Goal: Transaction & Acquisition: Purchase product/service

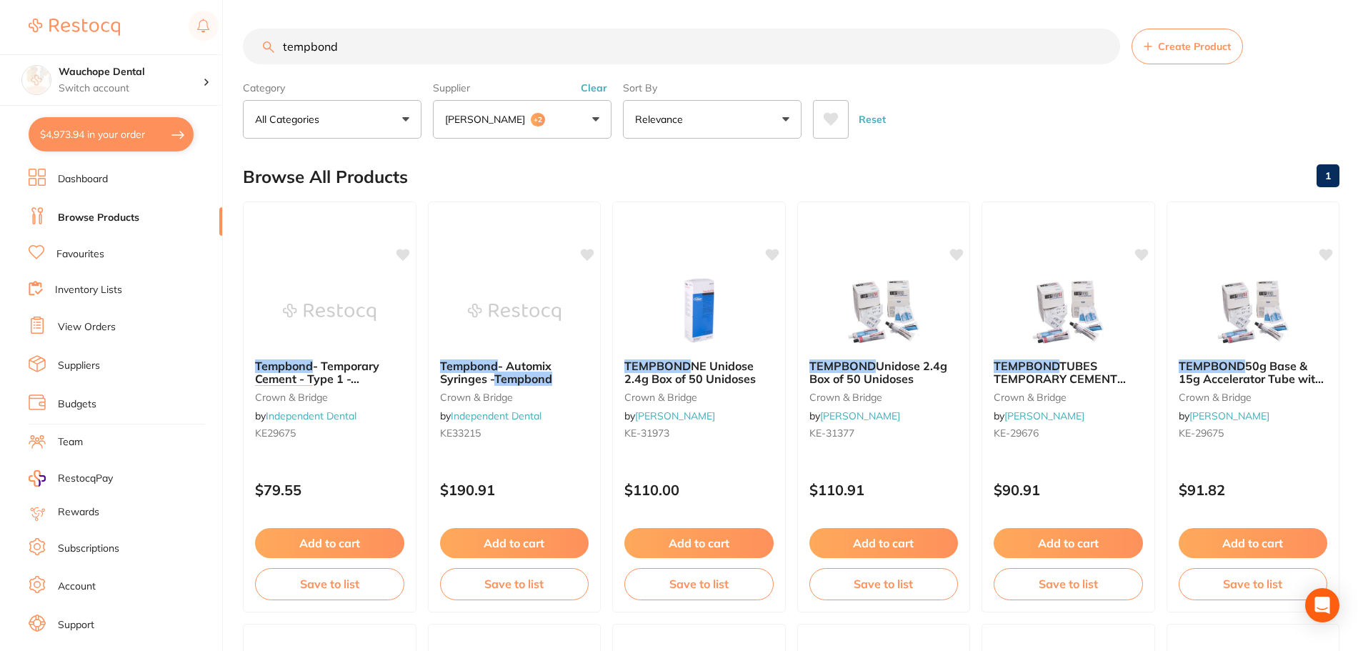
scroll to position [1559, 0]
click at [140, 136] on button "$4,973.94 in your order" at bounding box center [111, 134] width 165 height 34
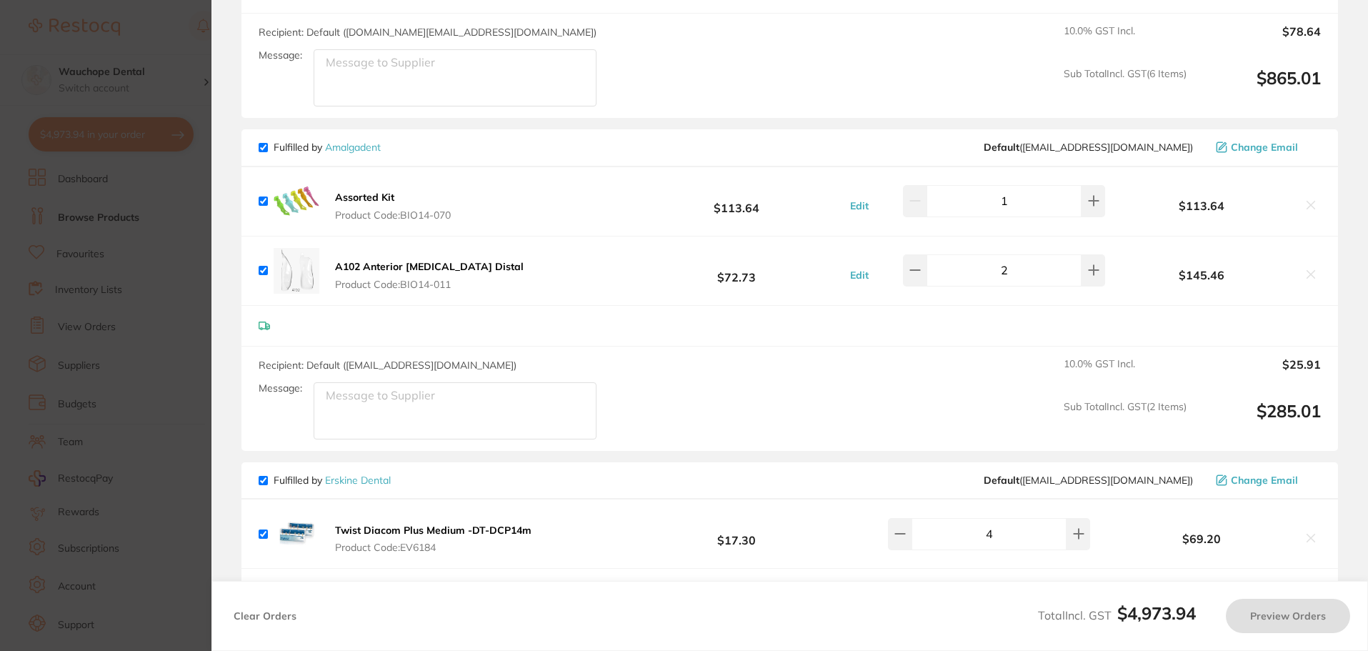
checkbox input "true"
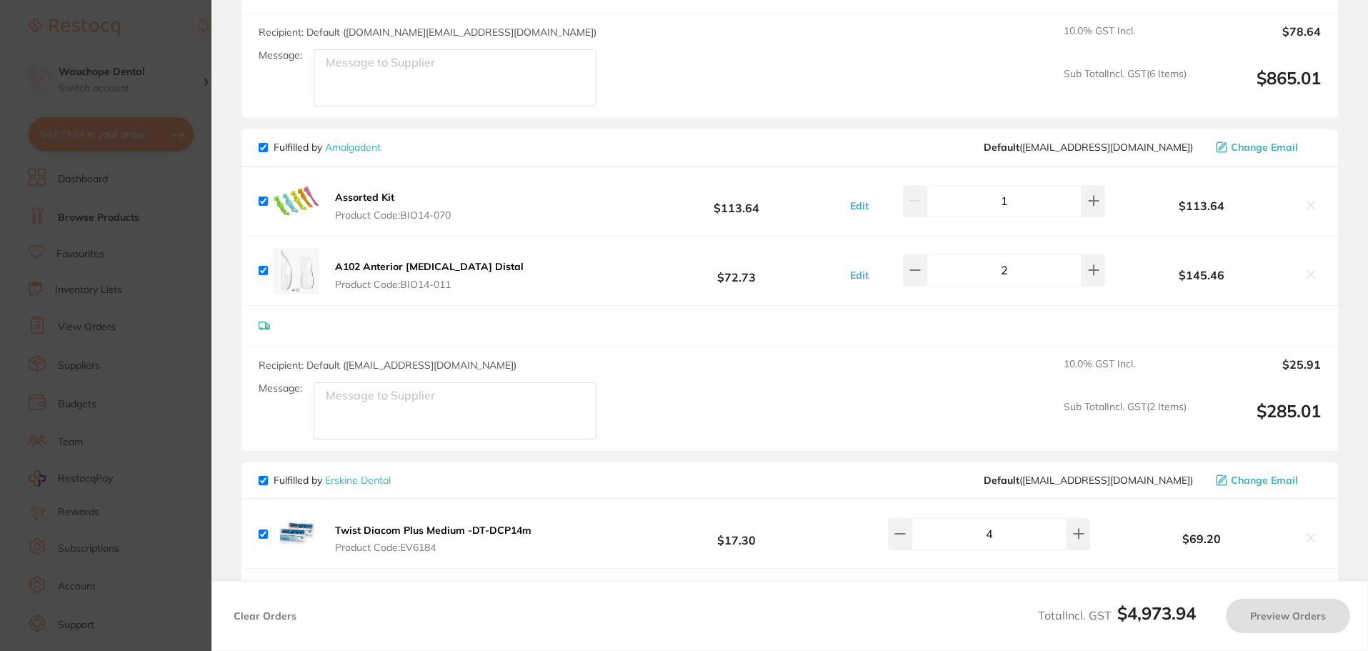
checkbox input "true"
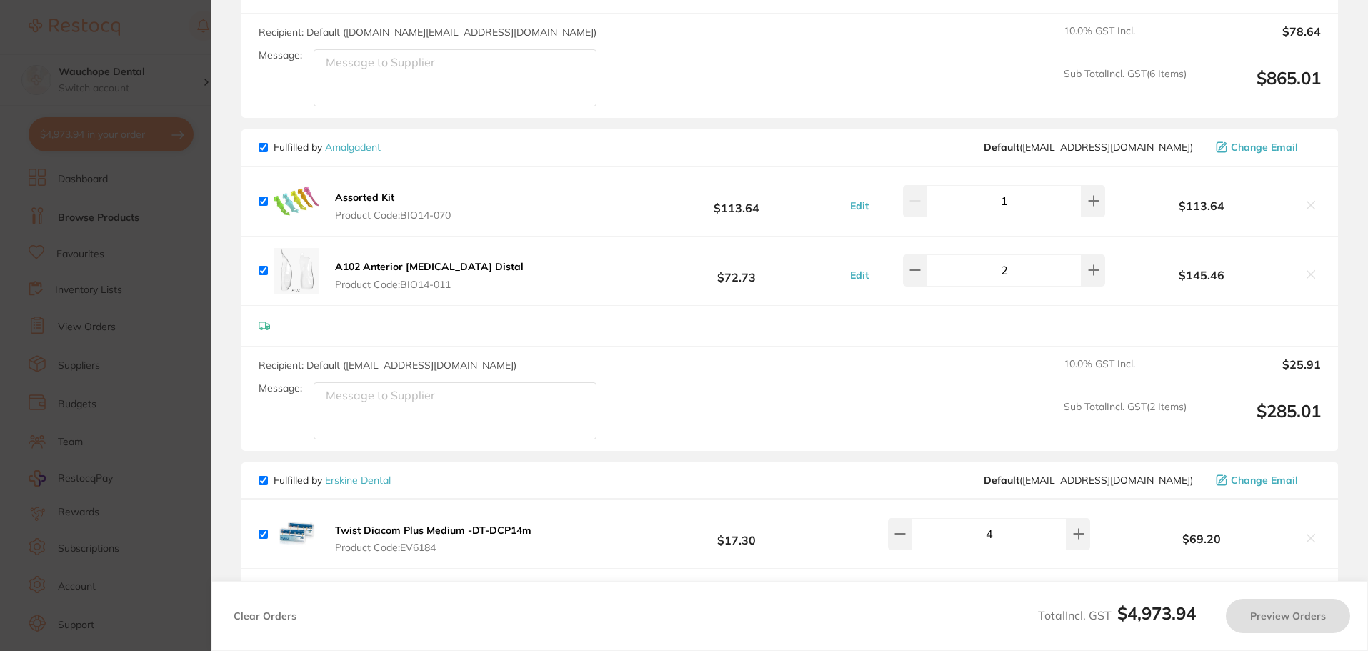
checkbox input "true"
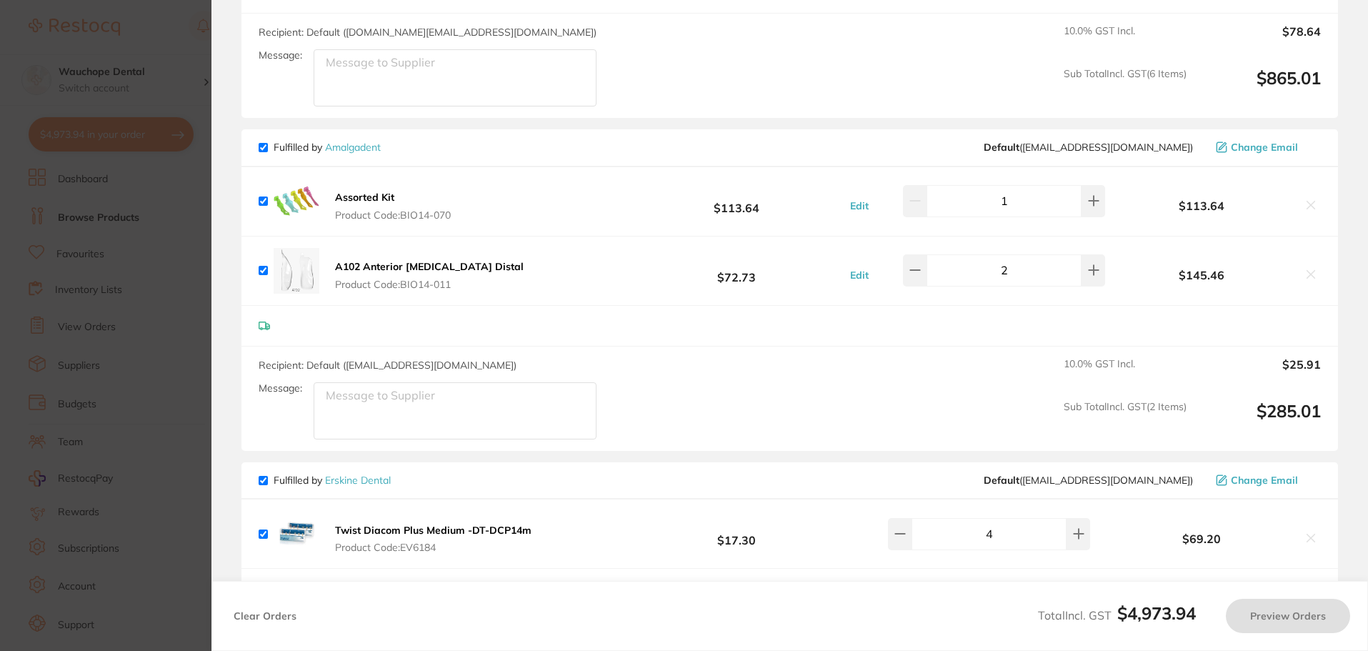
checkbox input "true"
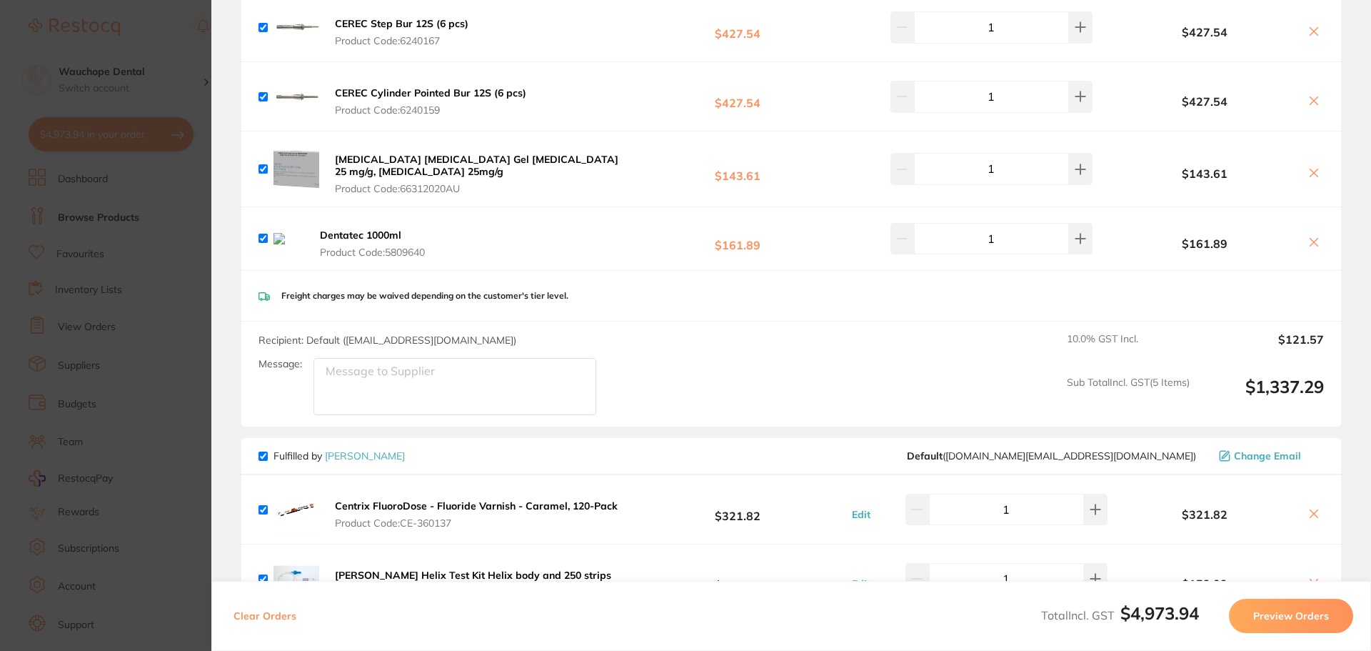
scroll to position [416, 0]
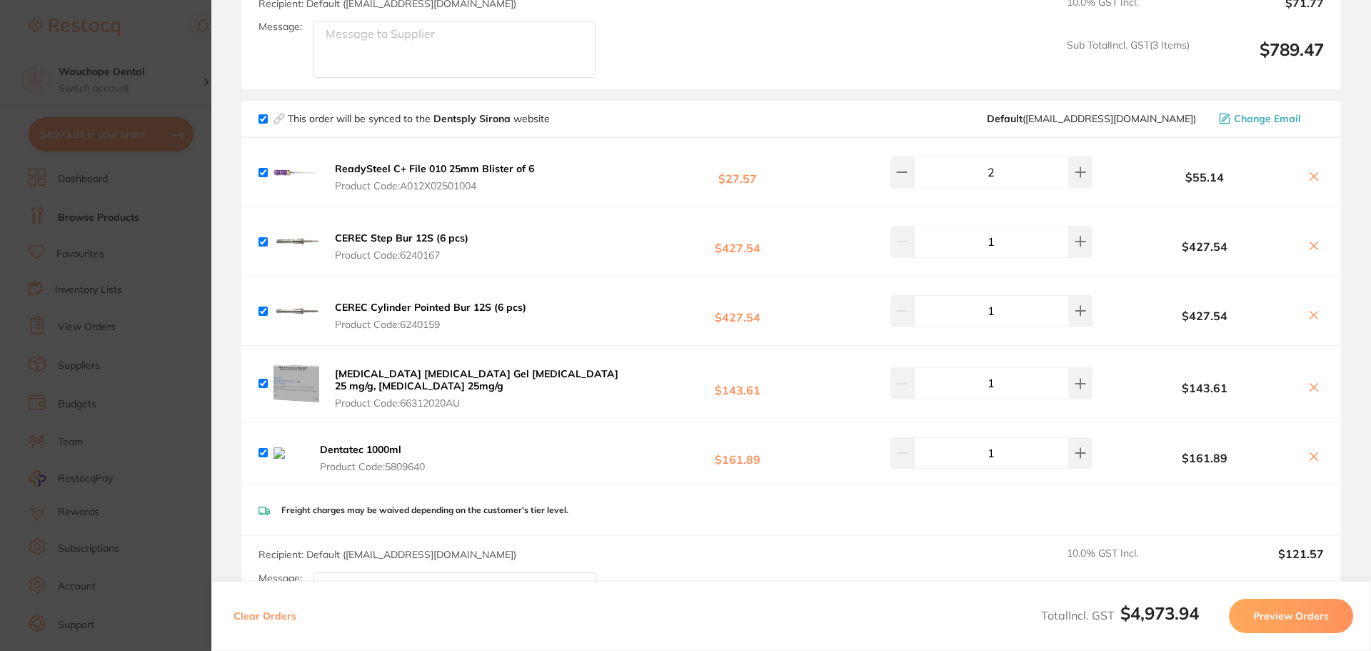
click at [1310, 179] on icon at bounding box center [1313, 176] width 11 height 11
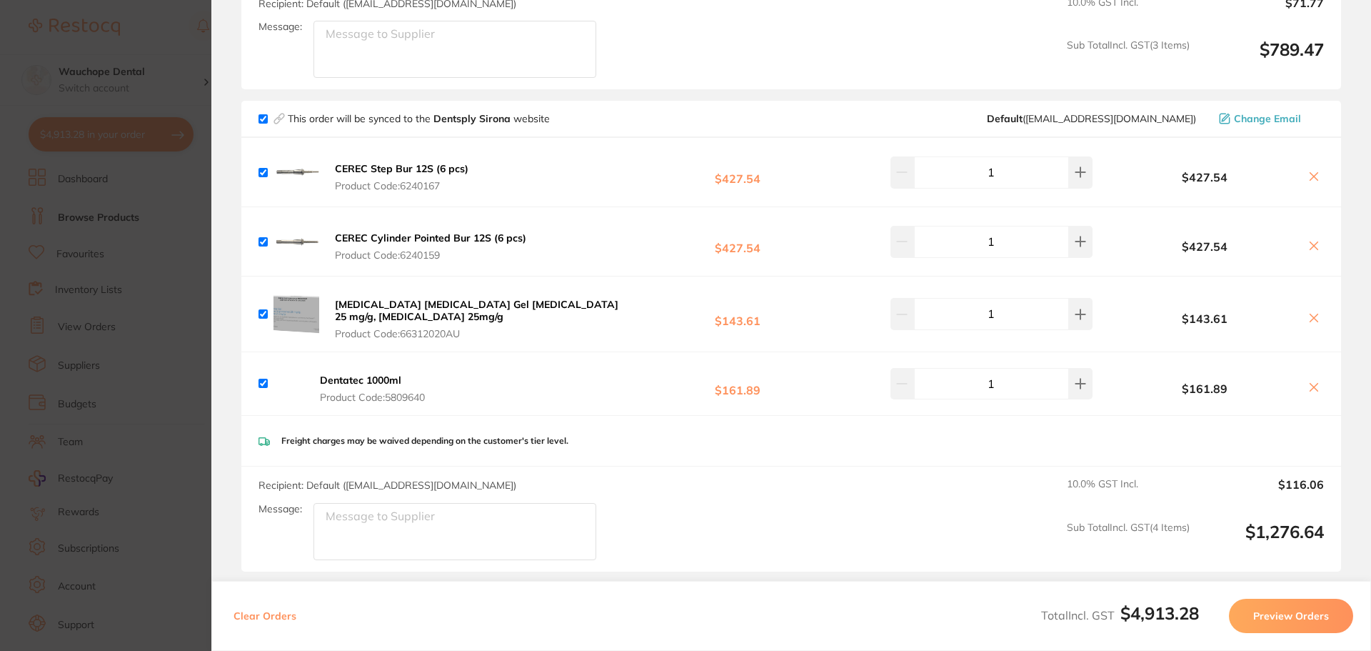
click at [1311, 178] on icon at bounding box center [1313, 176] width 11 height 11
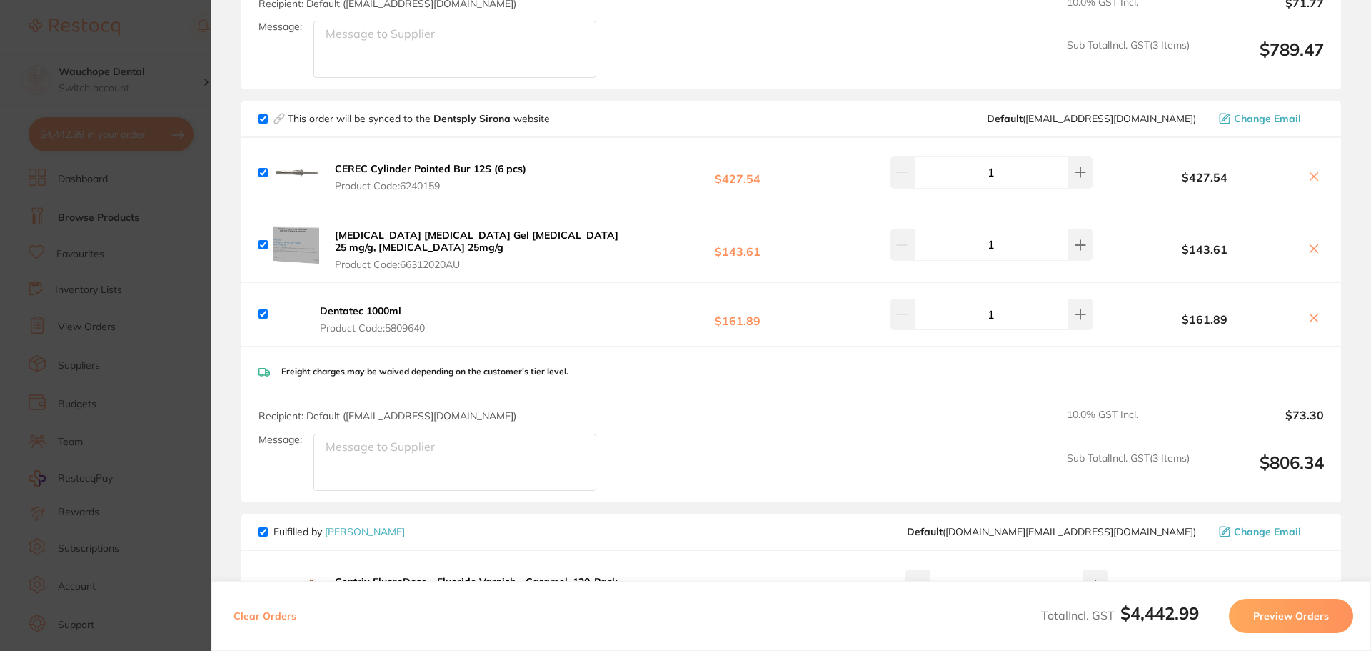
click at [1312, 176] on icon at bounding box center [1313, 176] width 11 height 11
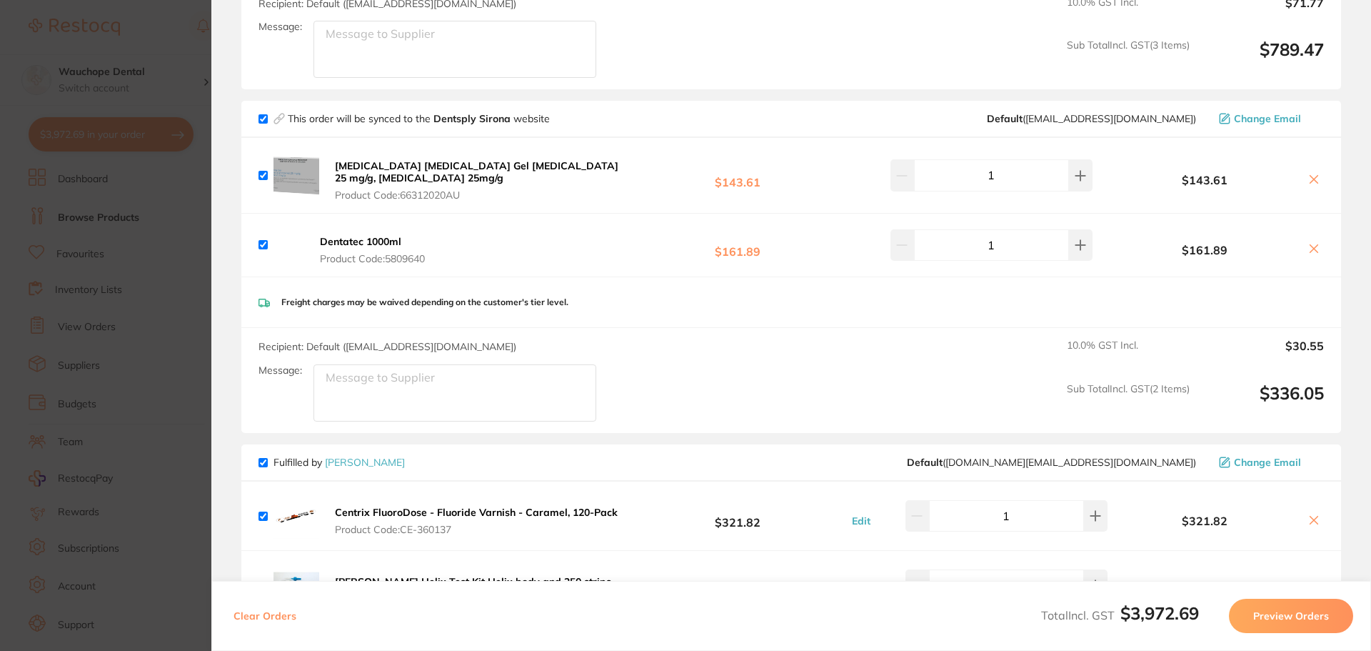
click at [1313, 176] on icon at bounding box center [1315, 180] width 8 height 8
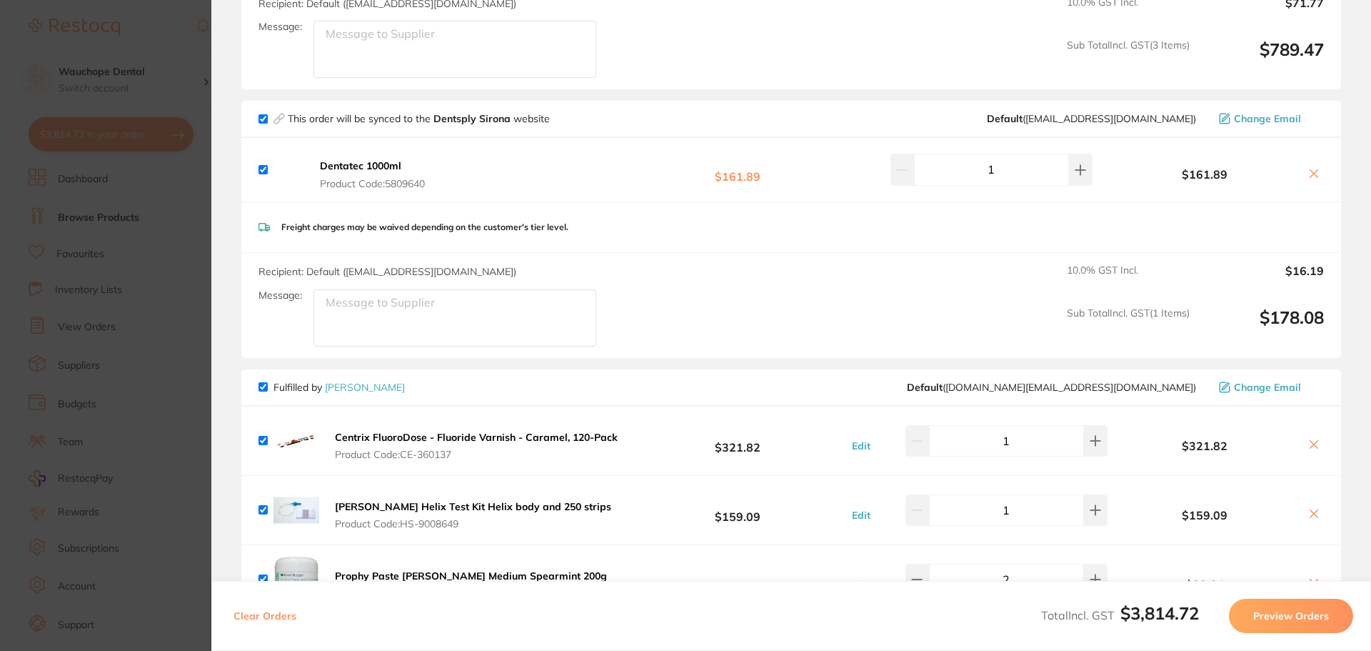
click at [1308, 173] on icon at bounding box center [1313, 173] width 11 height 11
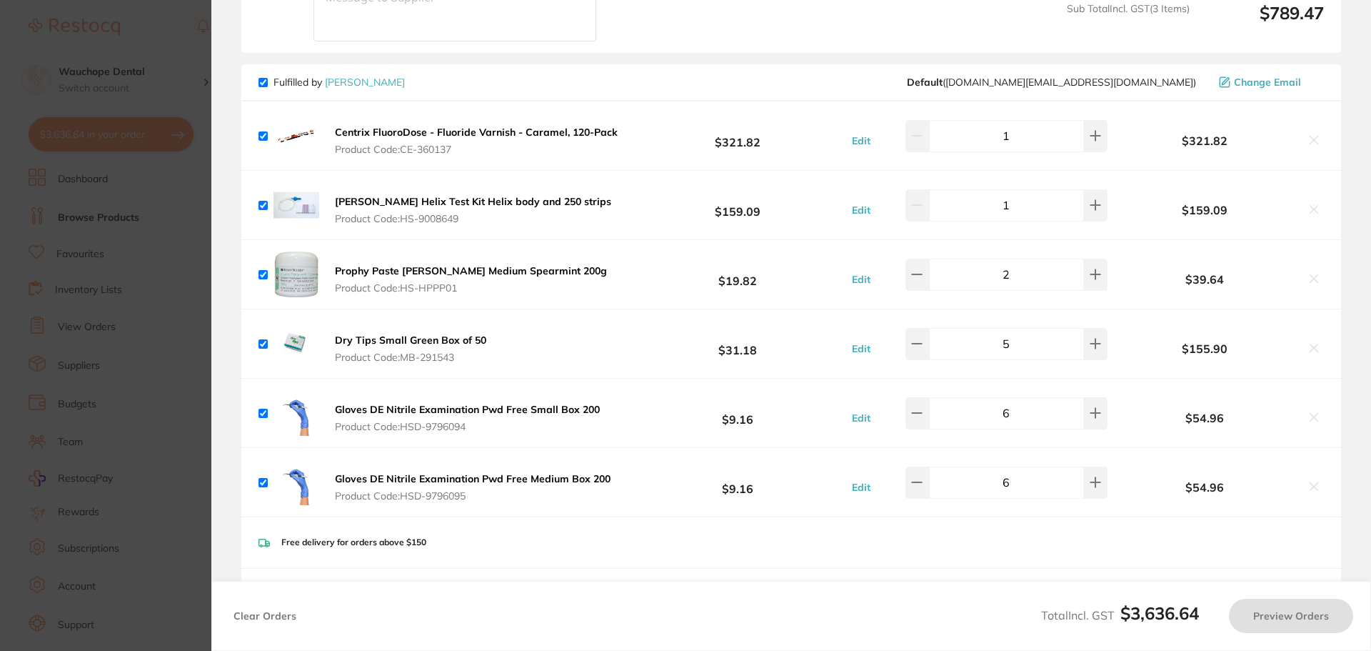
scroll to position [488, 0]
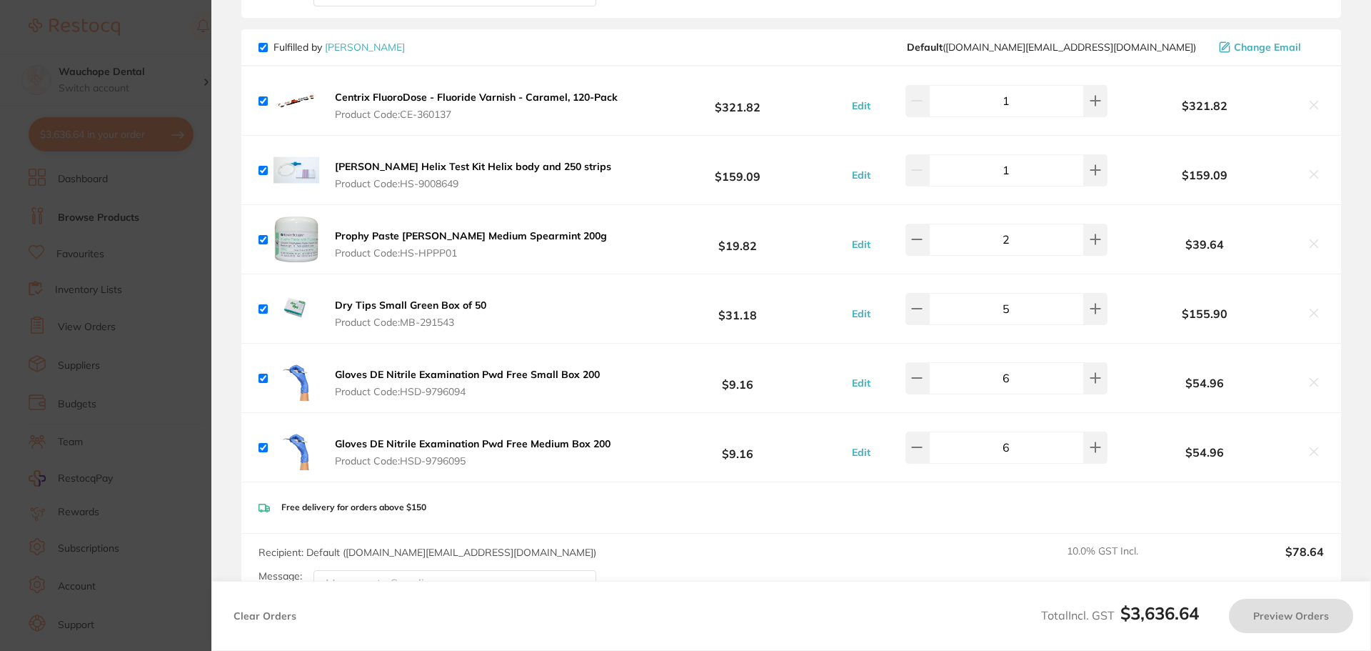
checkbox input "true"
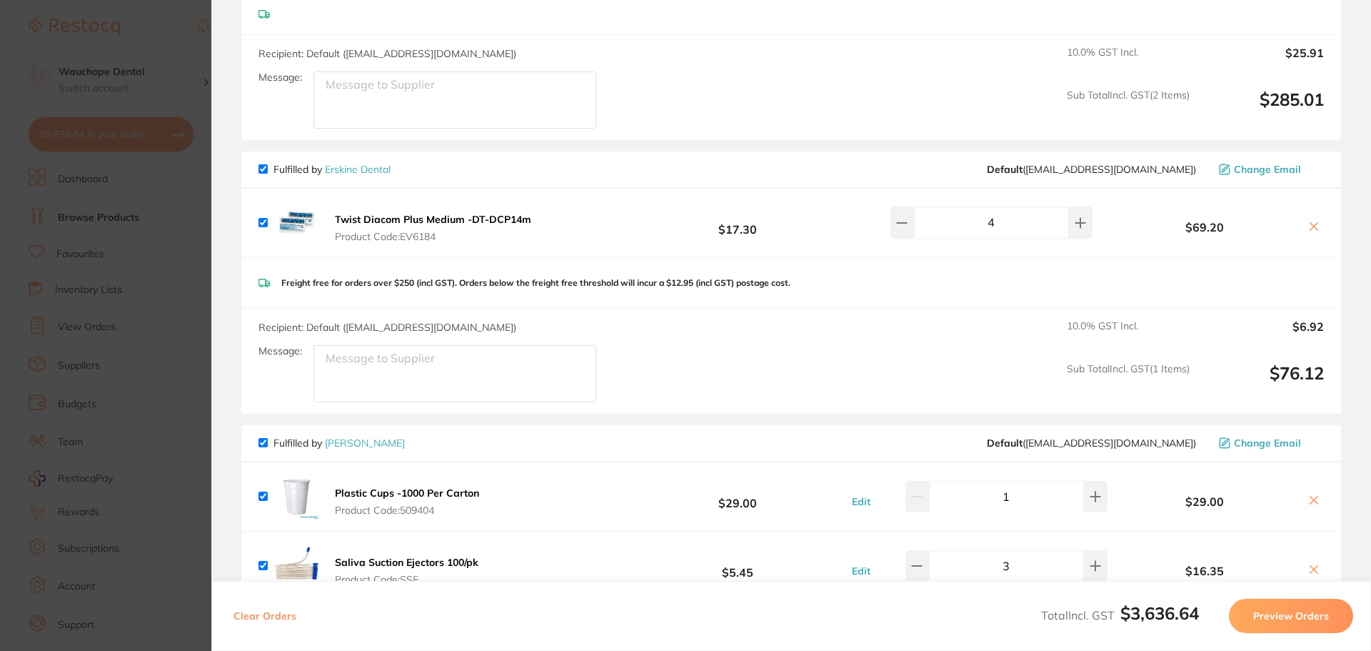
scroll to position [1294, 0]
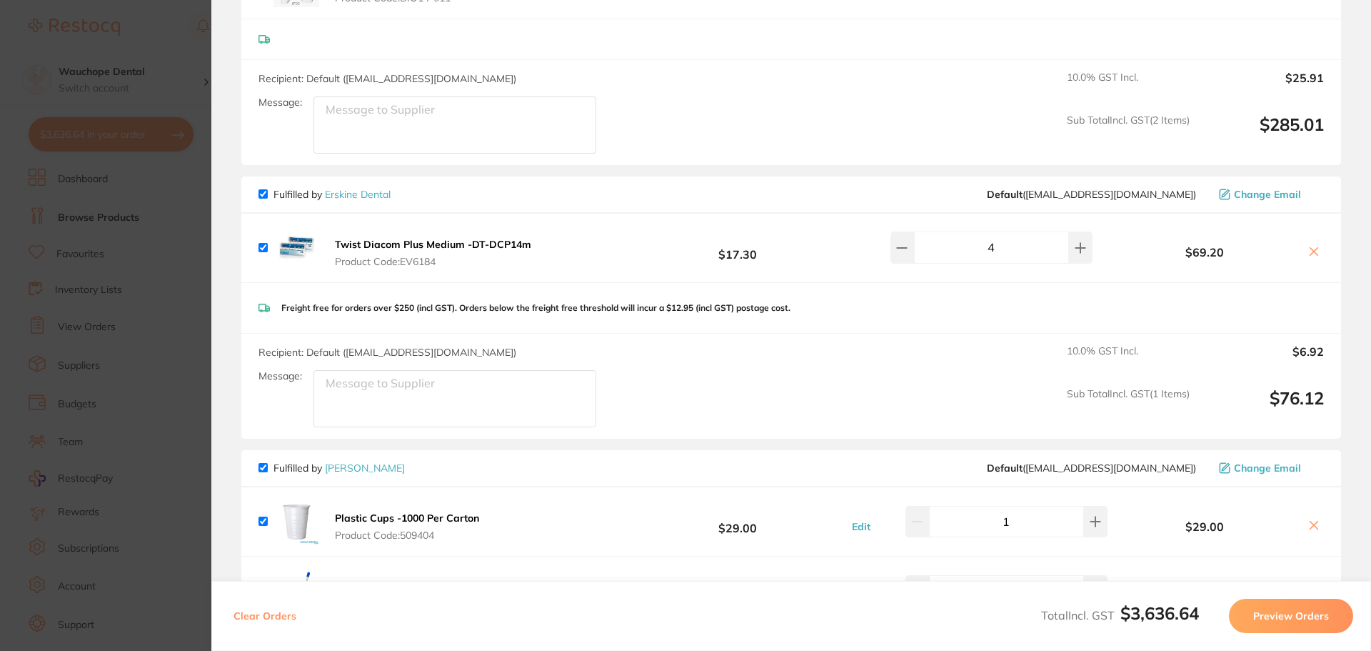
click at [266, 194] on input "checkbox" at bounding box center [263, 193] width 9 height 9
checkbox input "false"
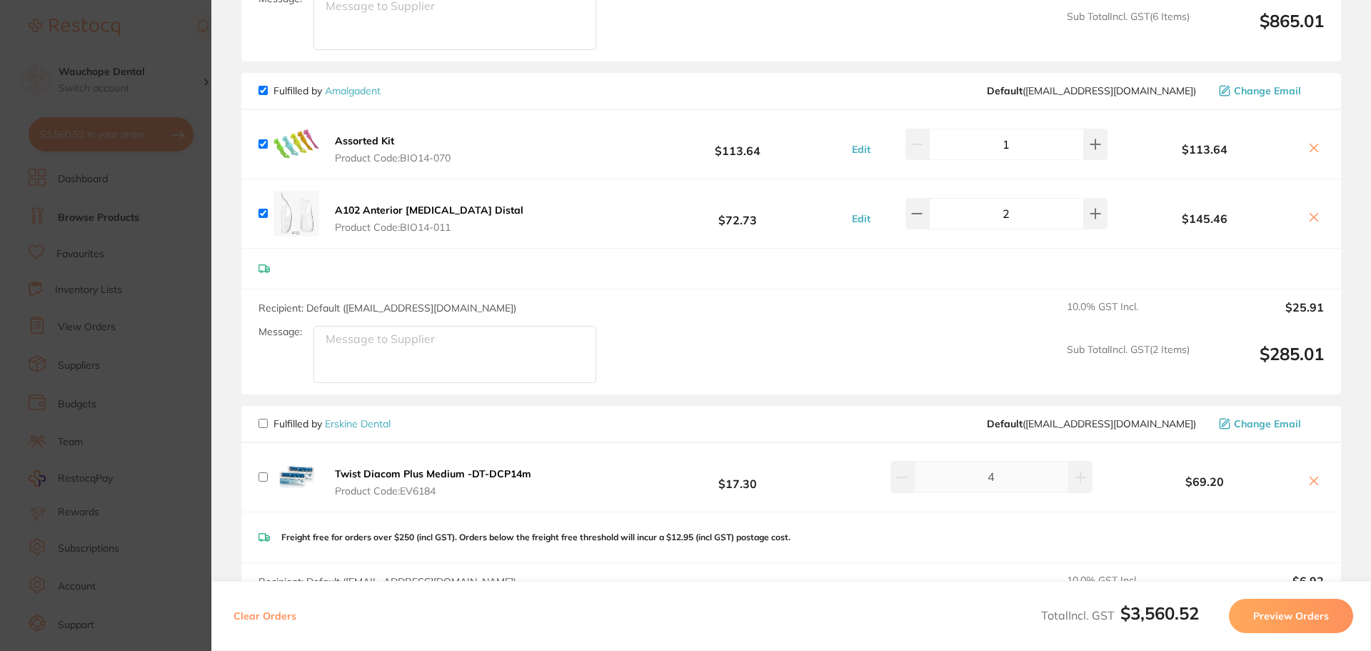
scroll to position [1008, 0]
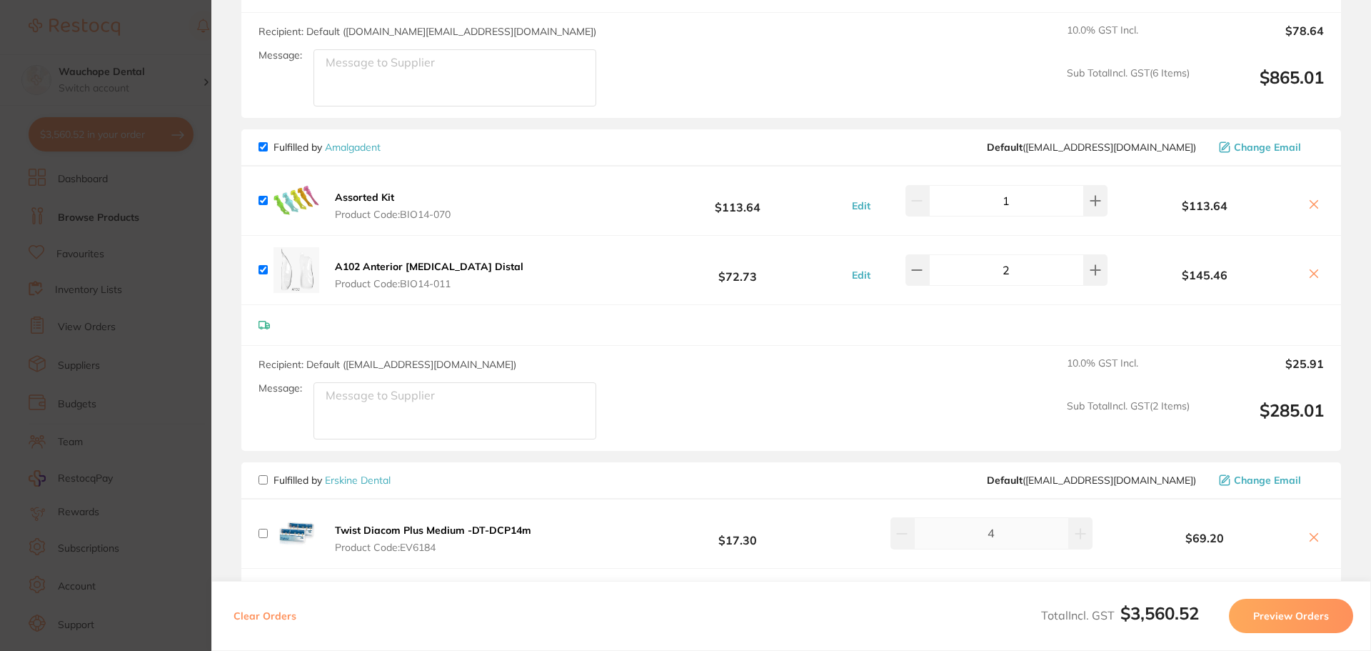
click at [258, 146] on div "Fulfilled by Amalgadent Default ( [EMAIL_ADDRESS][DOMAIN_NAME] ) Change Email" at bounding box center [791, 147] width 1100 height 37
click at [262, 146] on input "checkbox" at bounding box center [263, 146] width 9 height 9
checkbox input "false"
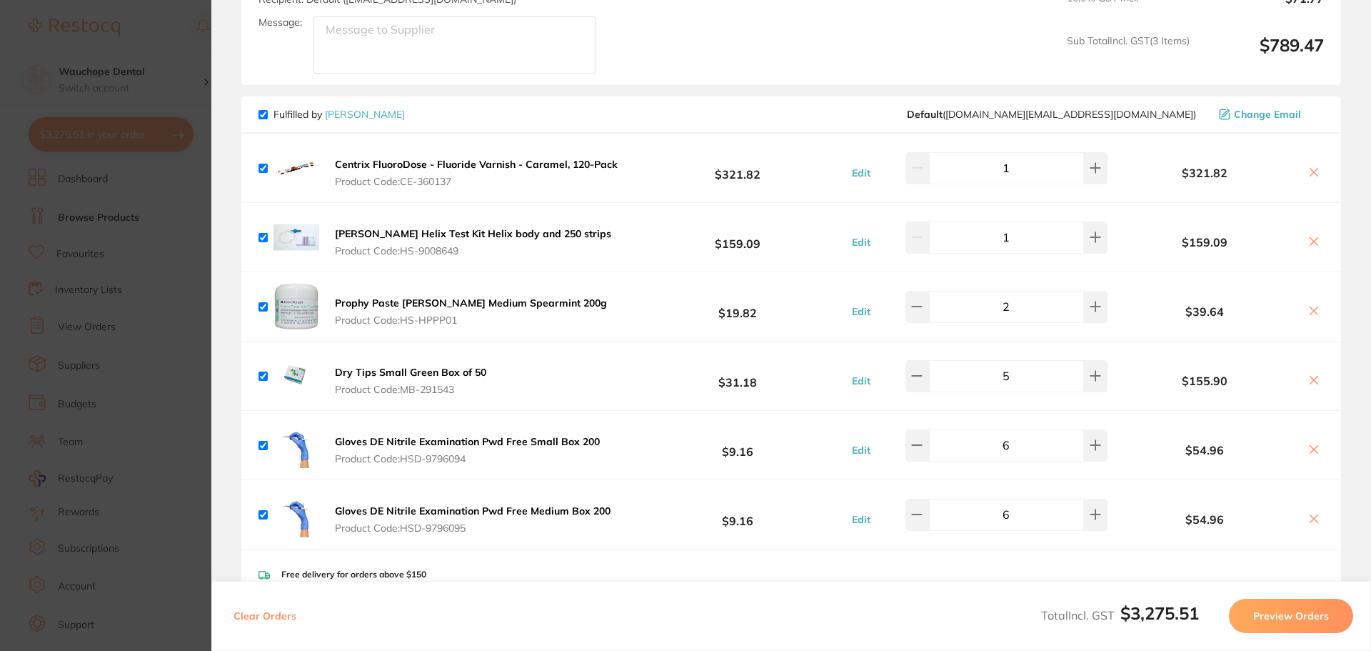
scroll to position [571, 0]
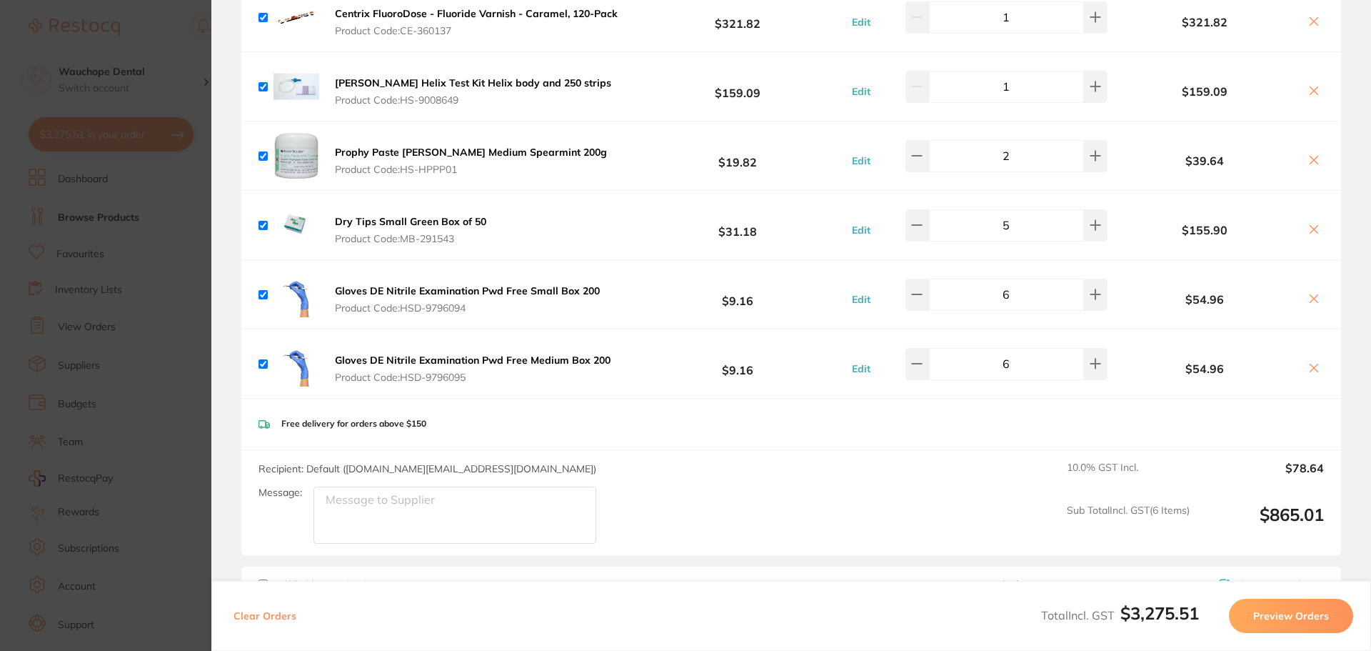
click at [1315, 363] on icon at bounding box center [1313, 367] width 11 height 11
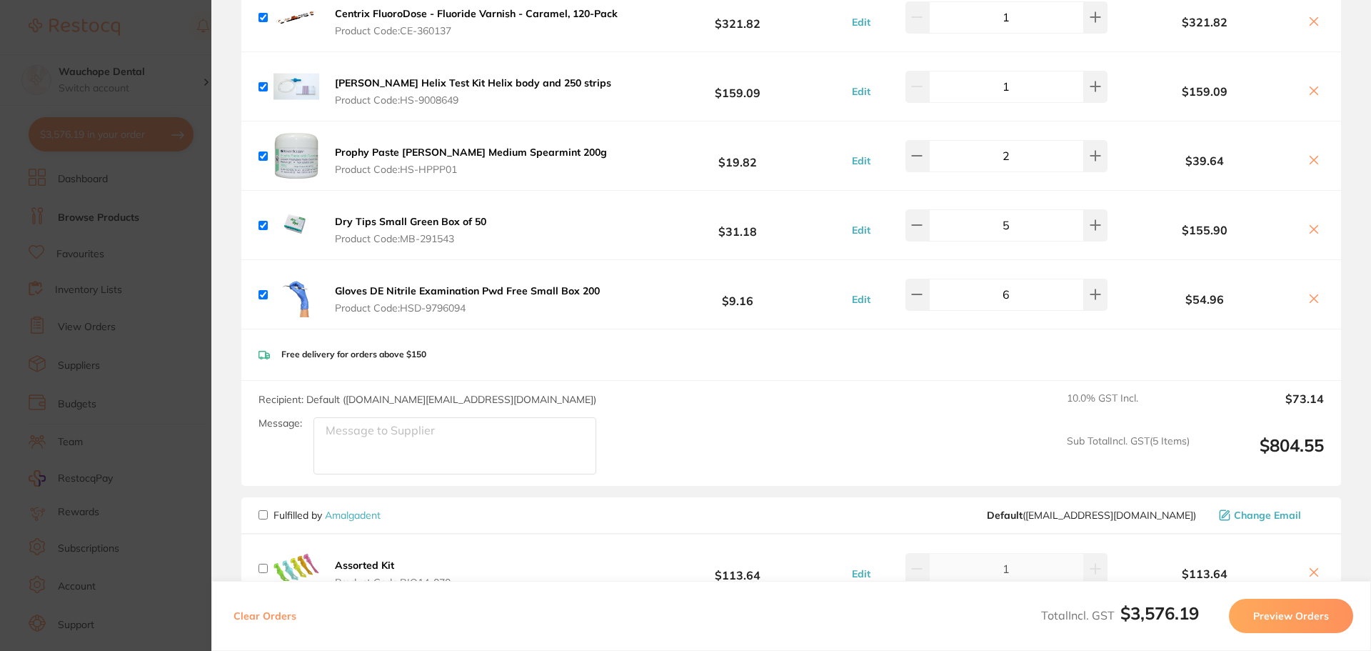
click at [1311, 227] on icon at bounding box center [1313, 229] width 11 height 11
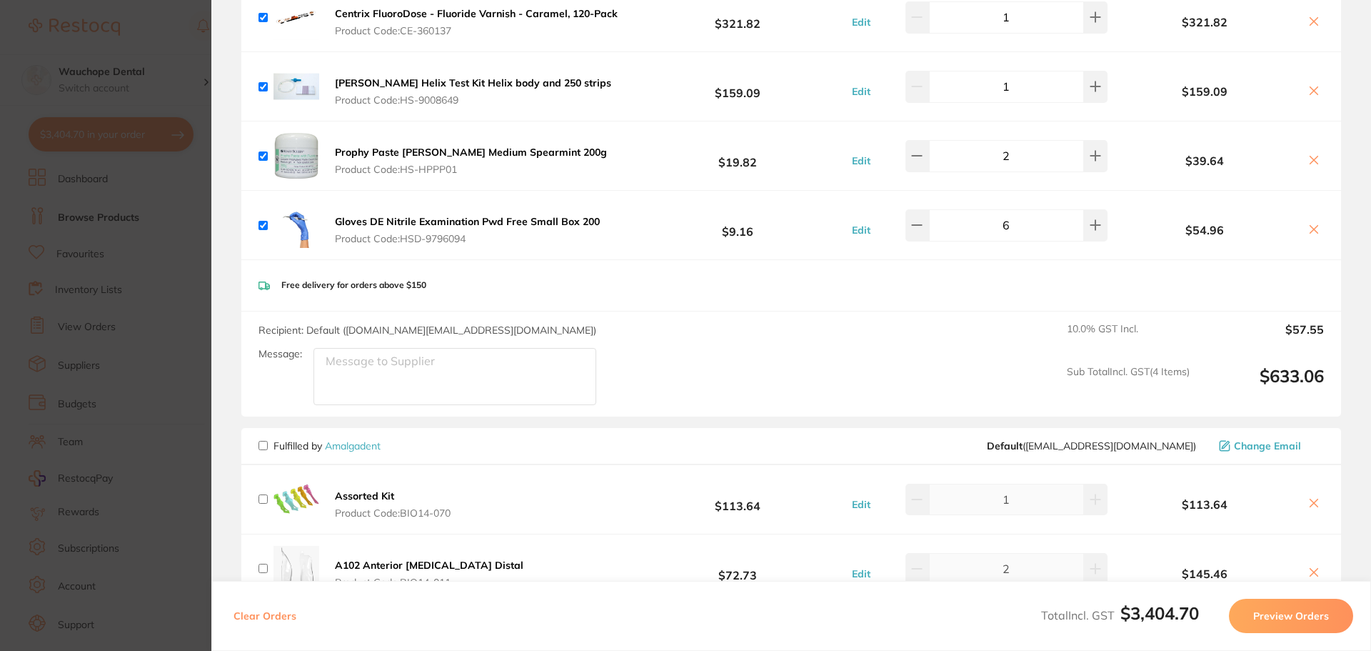
click at [1311, 158] on icon at bounding box center [1313, 159] width 11 height 11
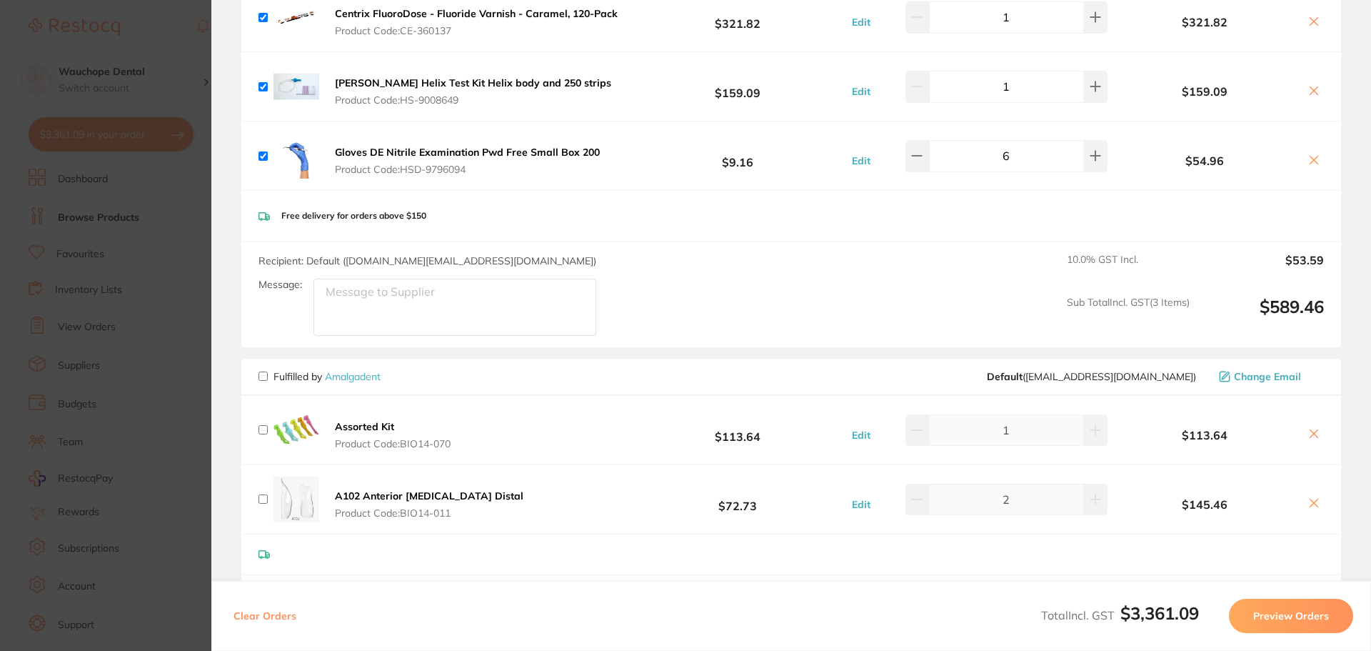
click at [1311, 89] on icon at bounding box center [1313, 90] width 11 height 11
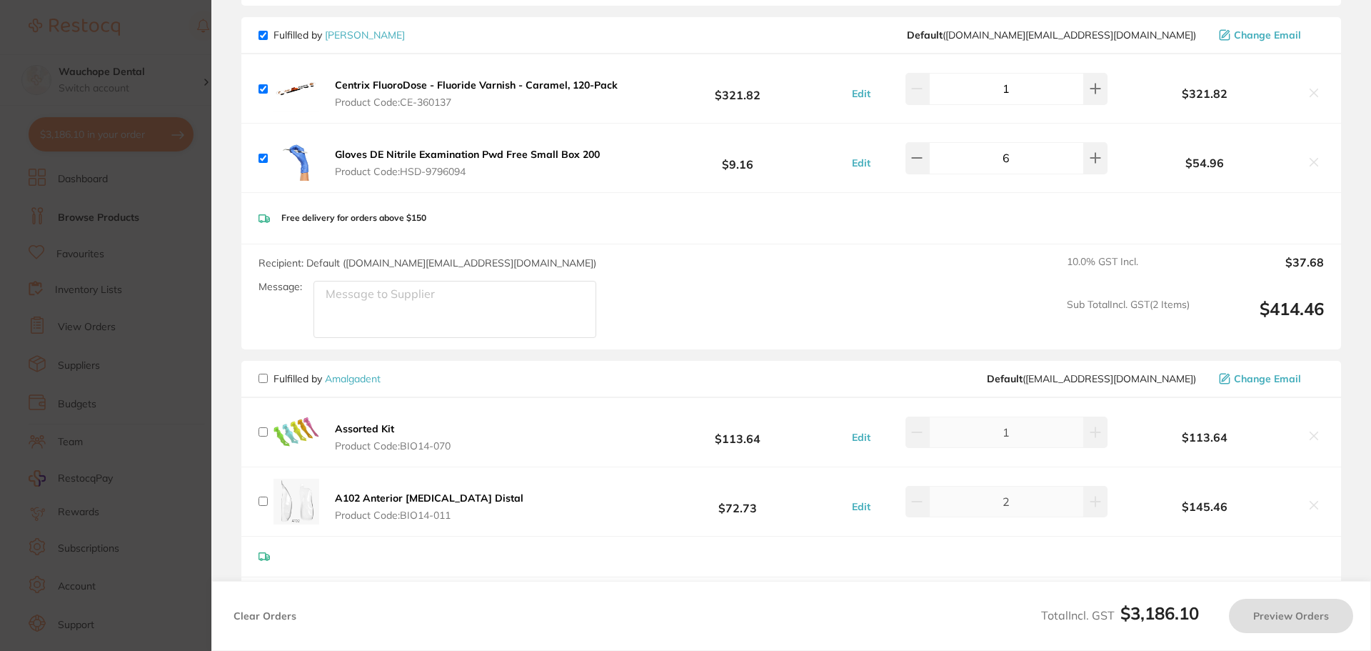
scroll to position [429, 0]
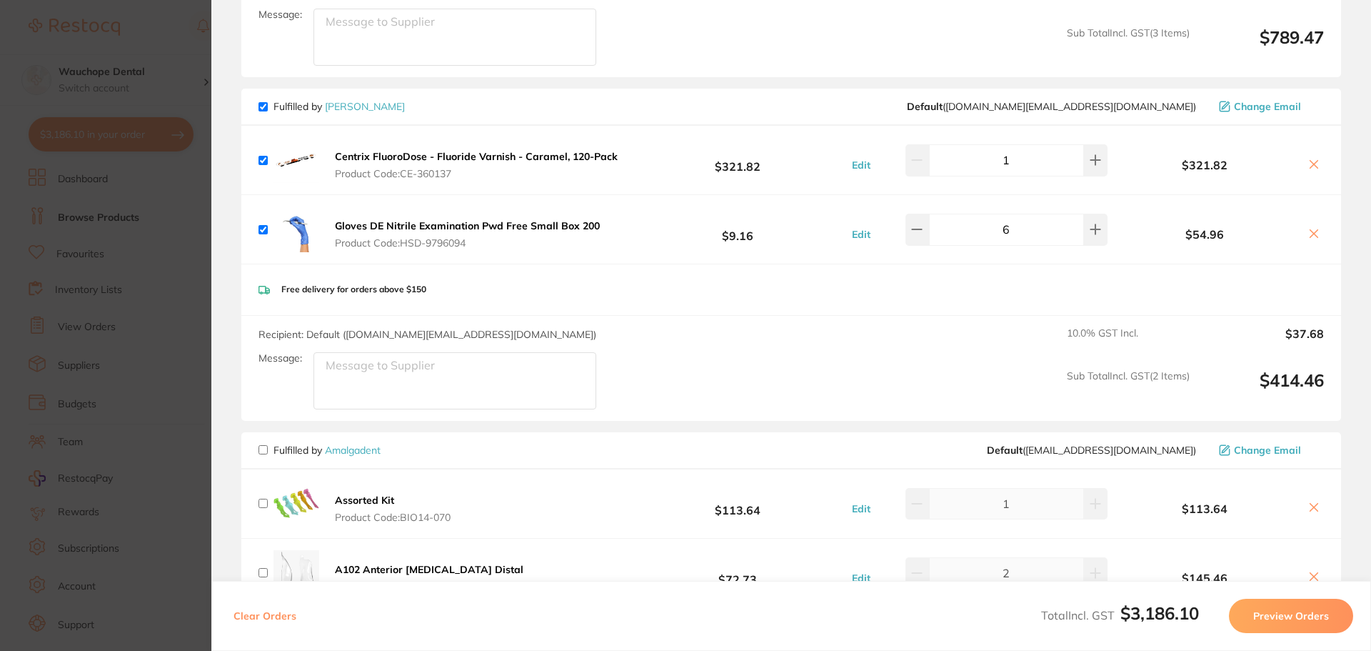
click at [1311, 163] on icon at bounding box center [1315, 165] width 8 height 8
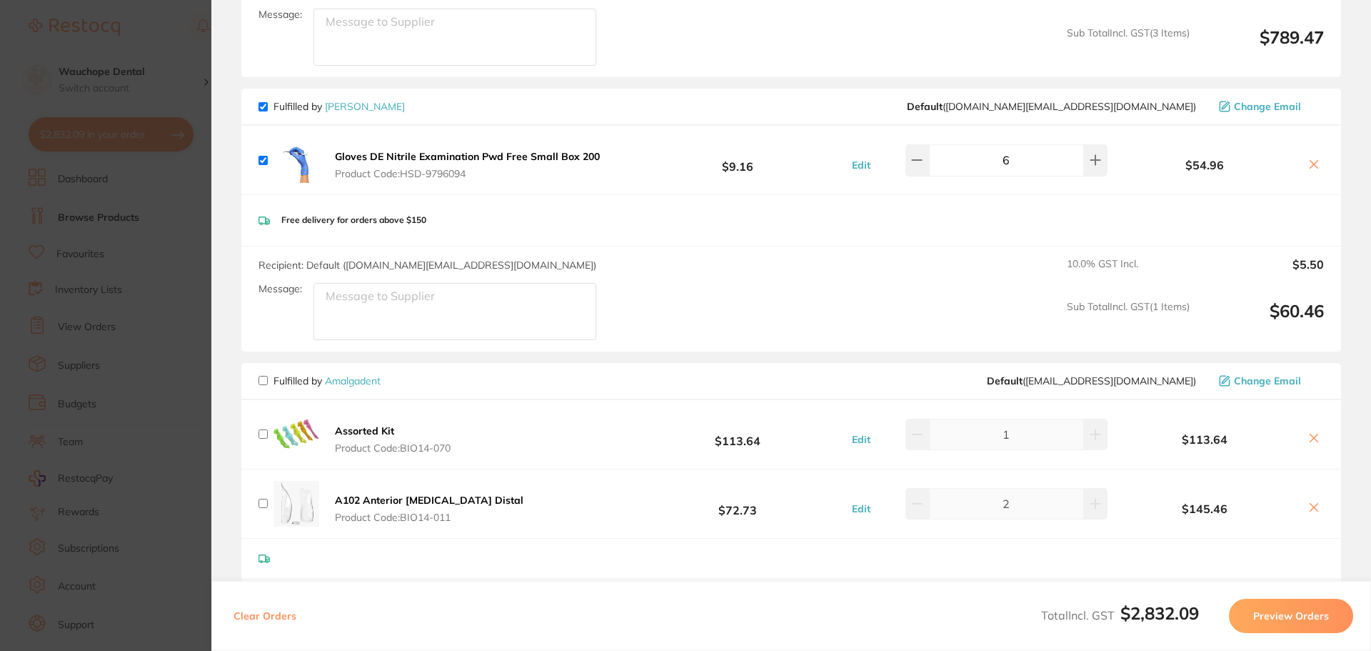
click at [1311, 163] on icon at bounding box center [1315, 165] width 8 height 8
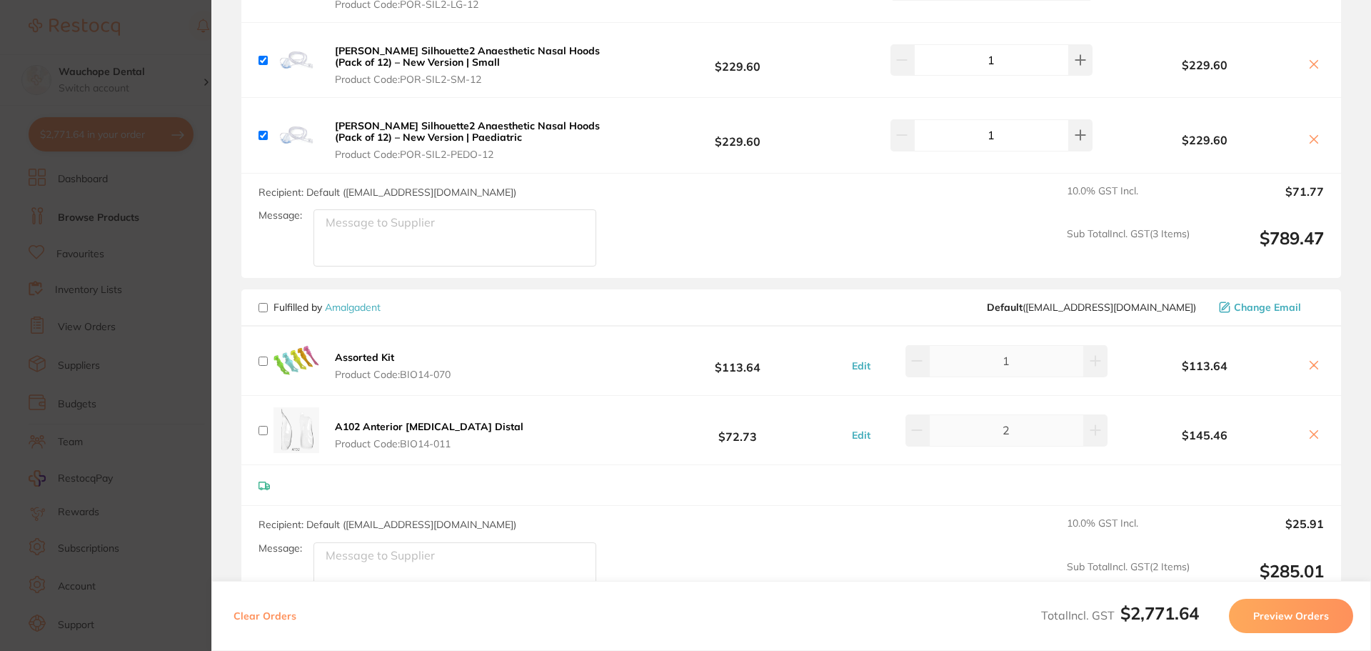
scroll to position [357, 0]
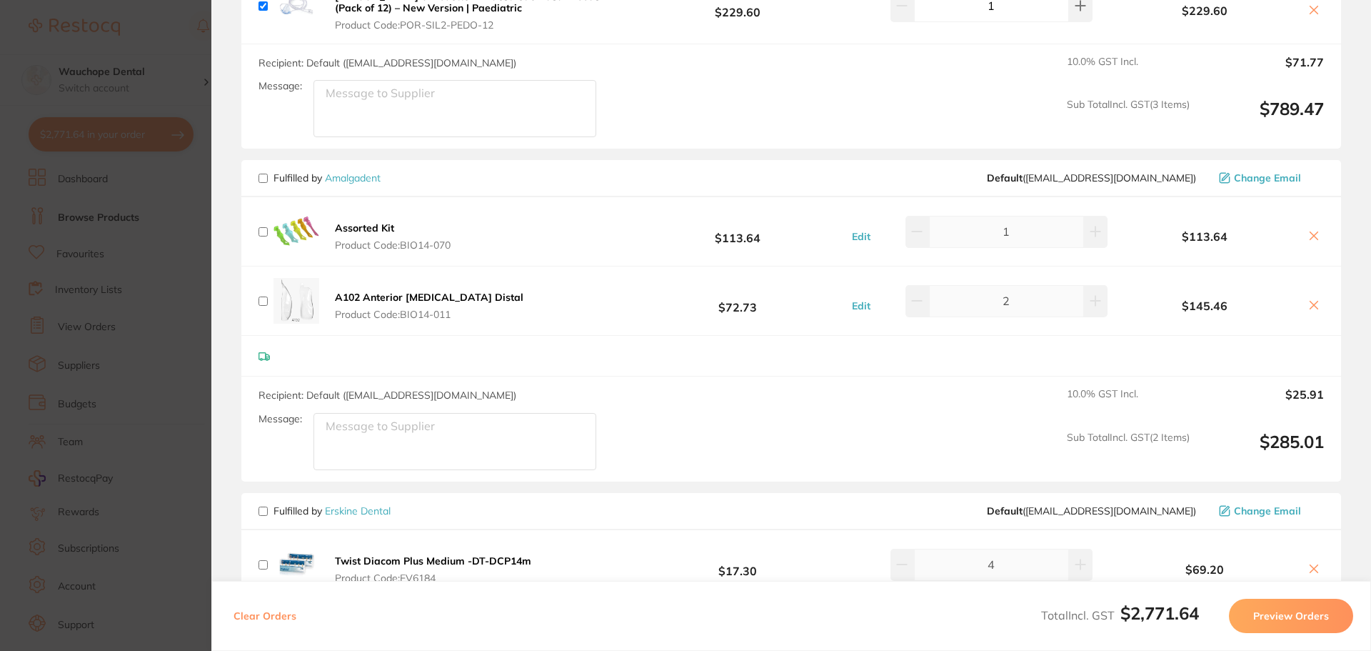
click at [264, 181] on input "checkbox" at bounding box center [263, 178] width 9 height 9
checkbox input "true"
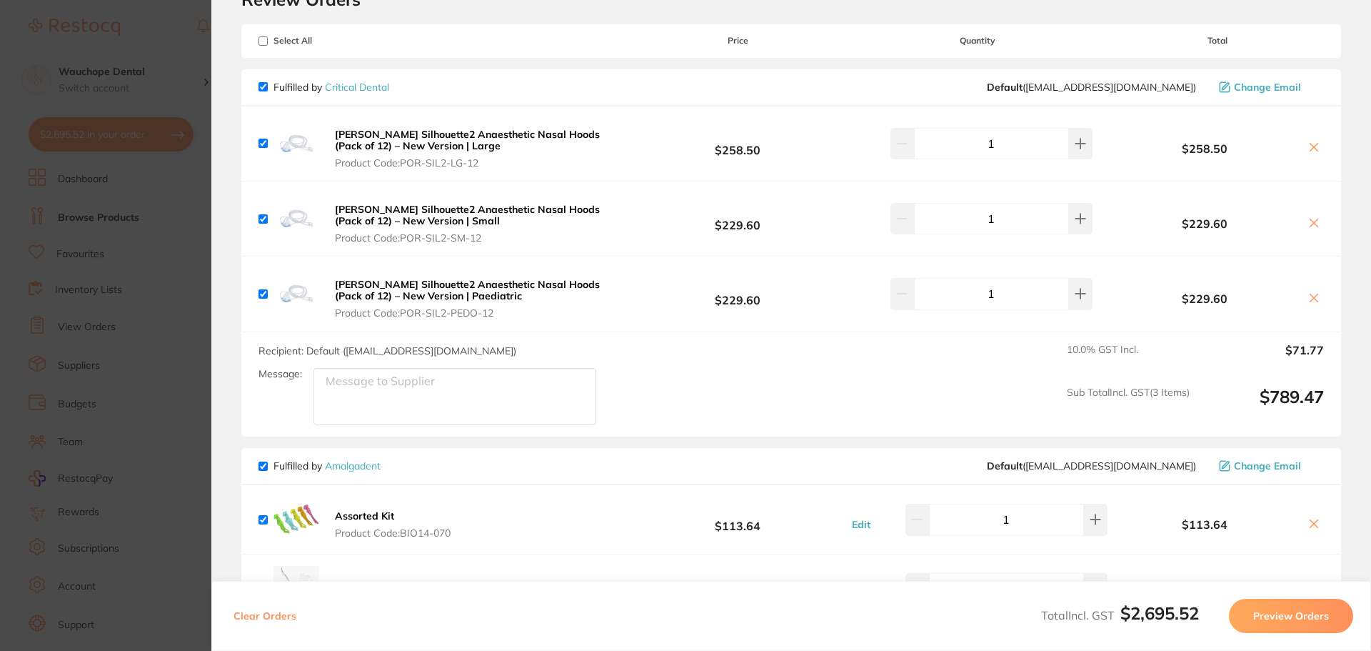
scroll to position [0, 0]
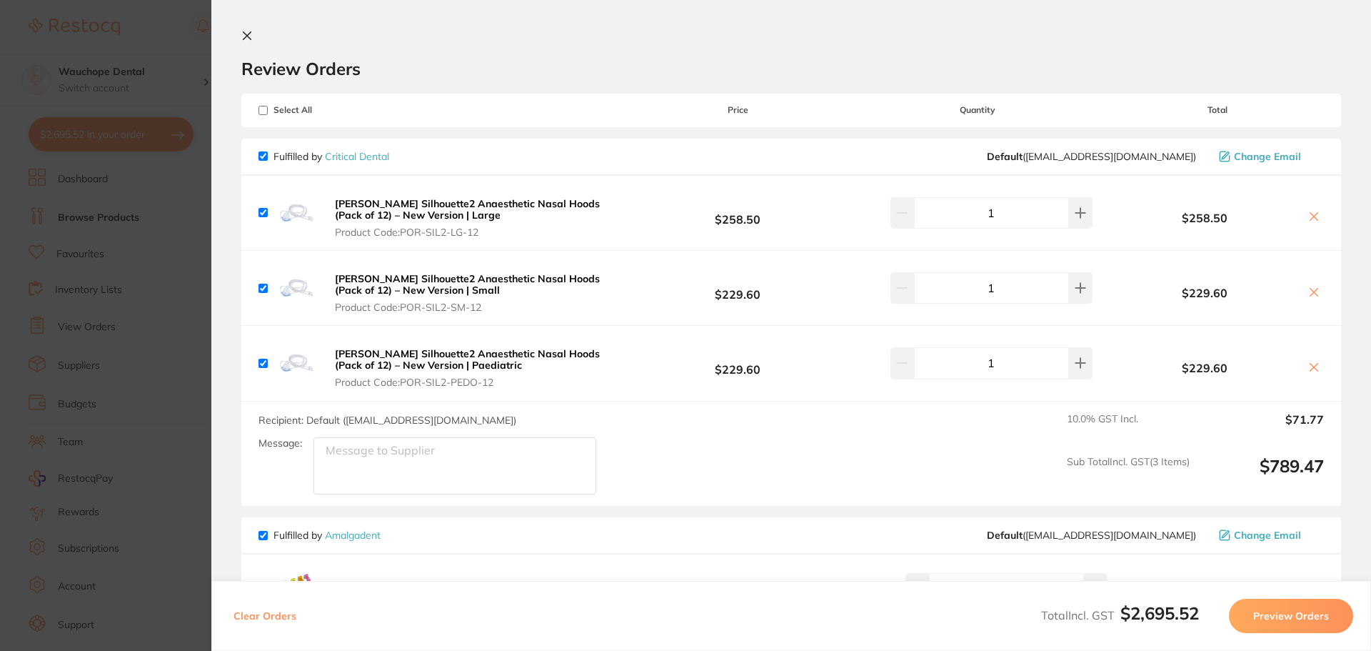
click at [263, 155] on input "checkbox" at bounding box center [263, 155] width 9 height 9
checkbox input "false"
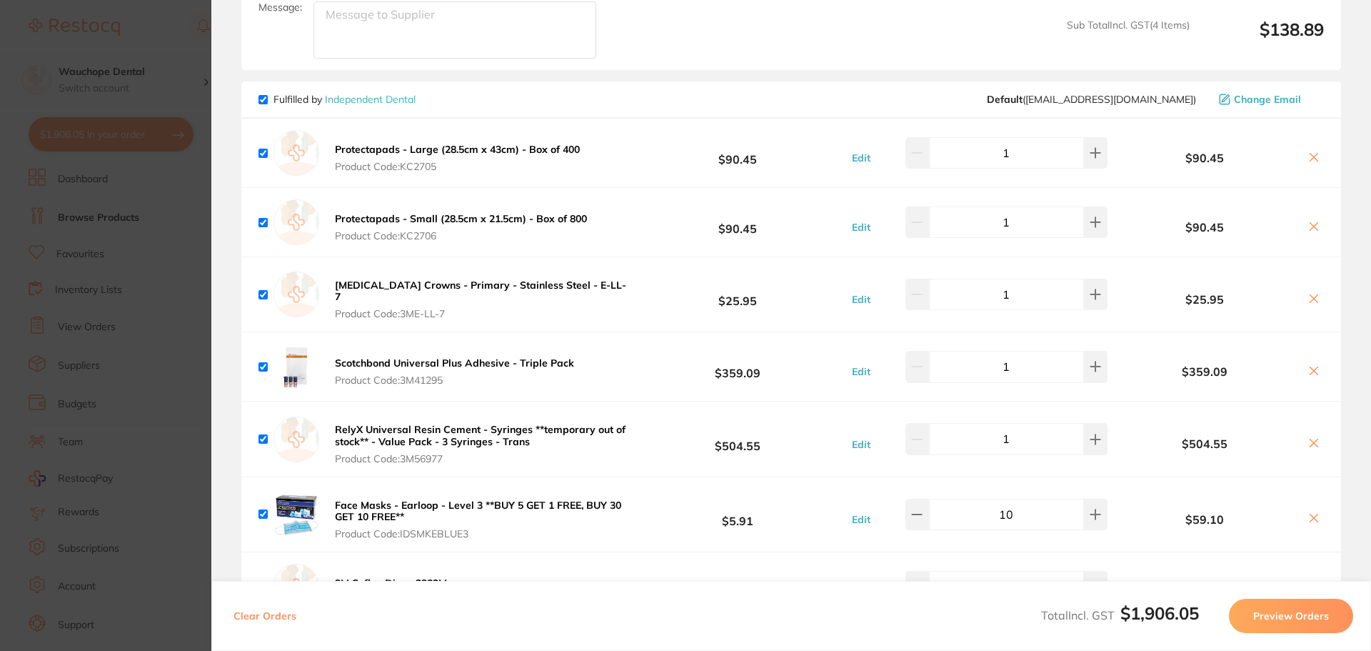
scroll to position [1714, 0]
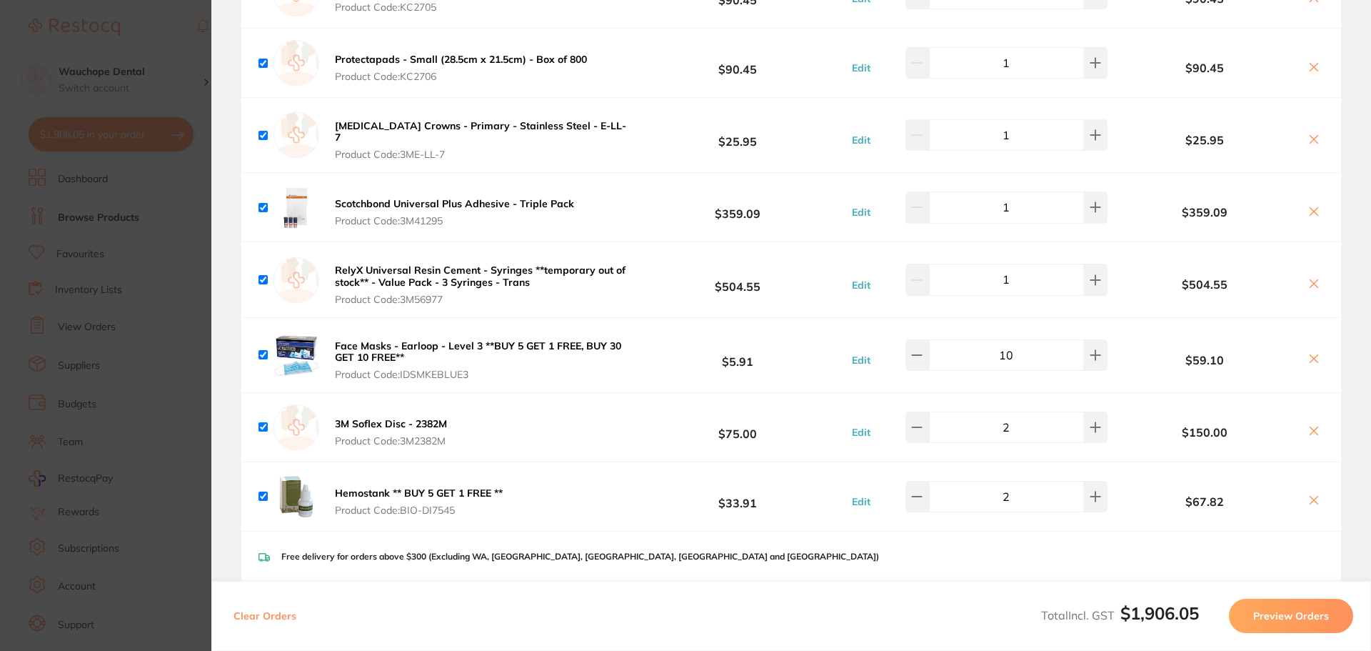
click at [1259, 620] on button "Preview Orders" at bounding box center [1291, 615] width 124 height 34
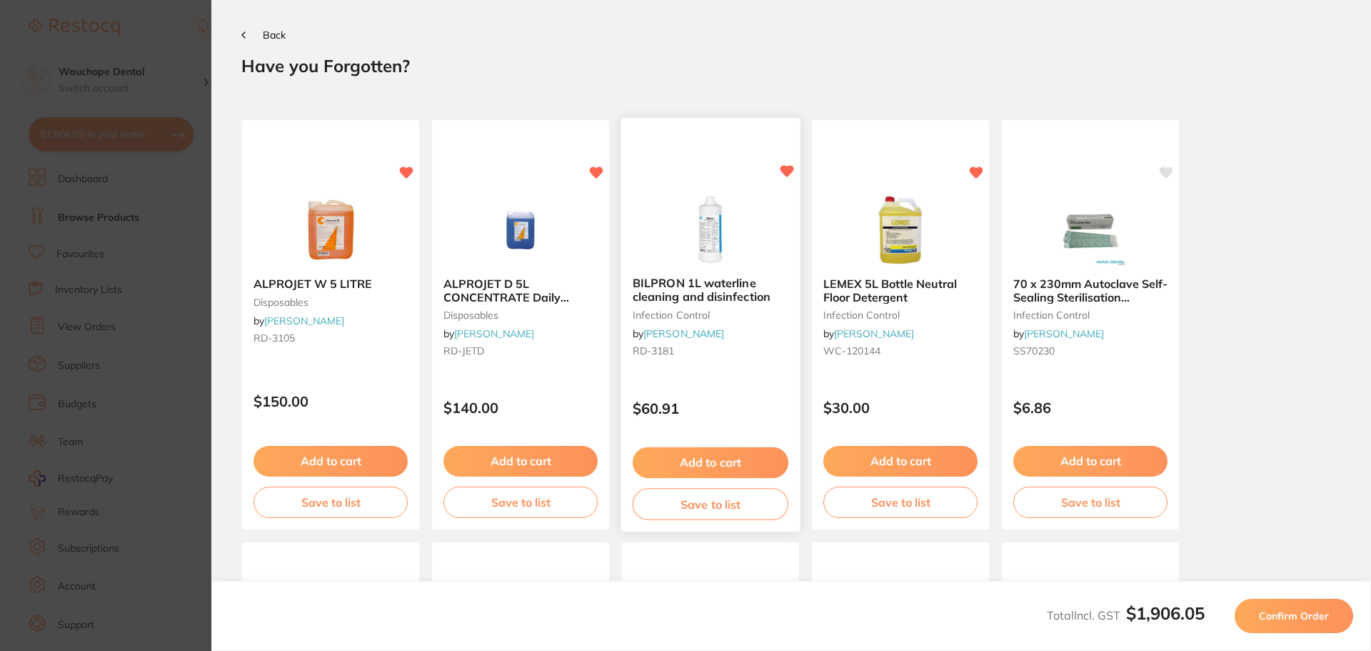
scroll to position [0, 0]
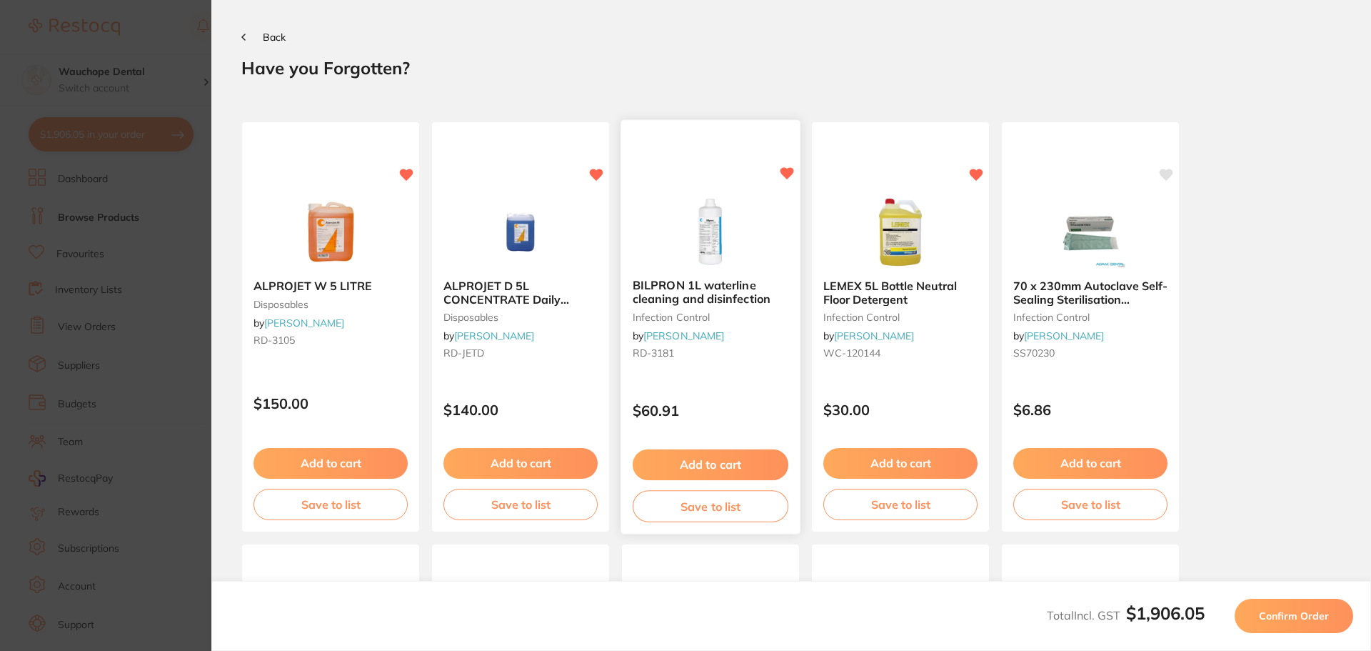
click at [734, 467] on button "Add to cart" at bounding box center [711, 464] width 156 height 31
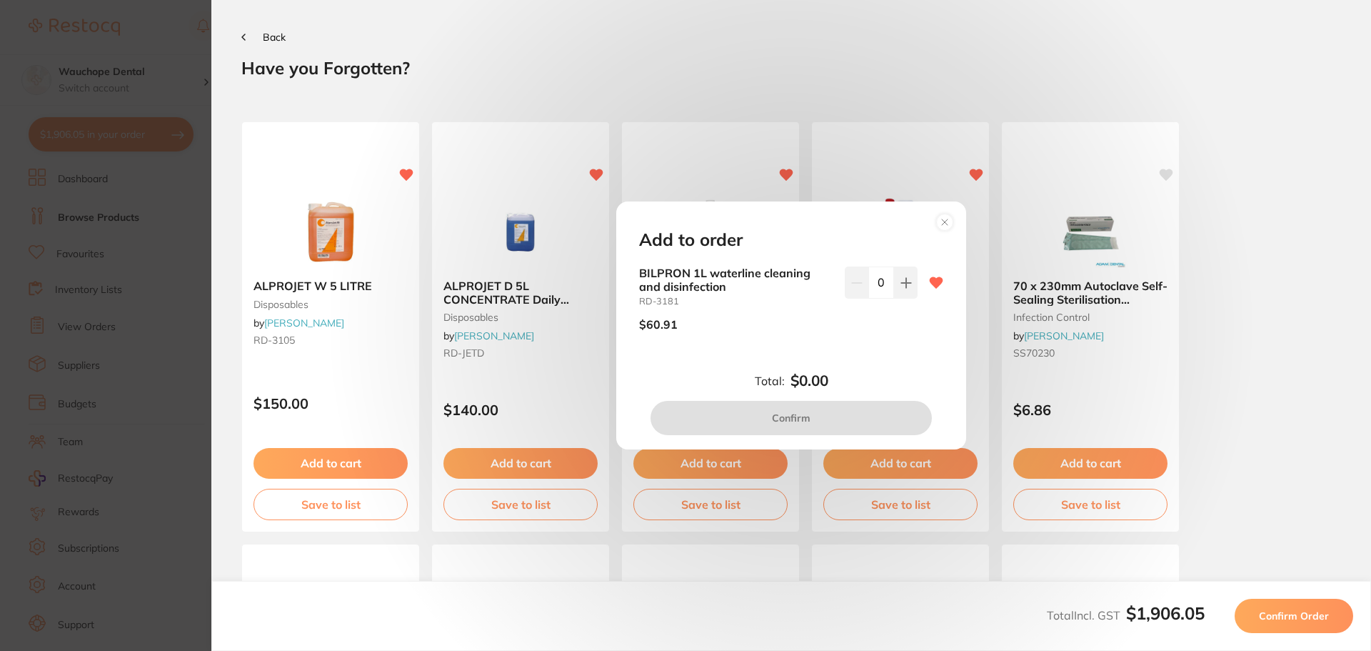
click at [944, 221] on circle at bounding box center [945, 222] width 16 height 16
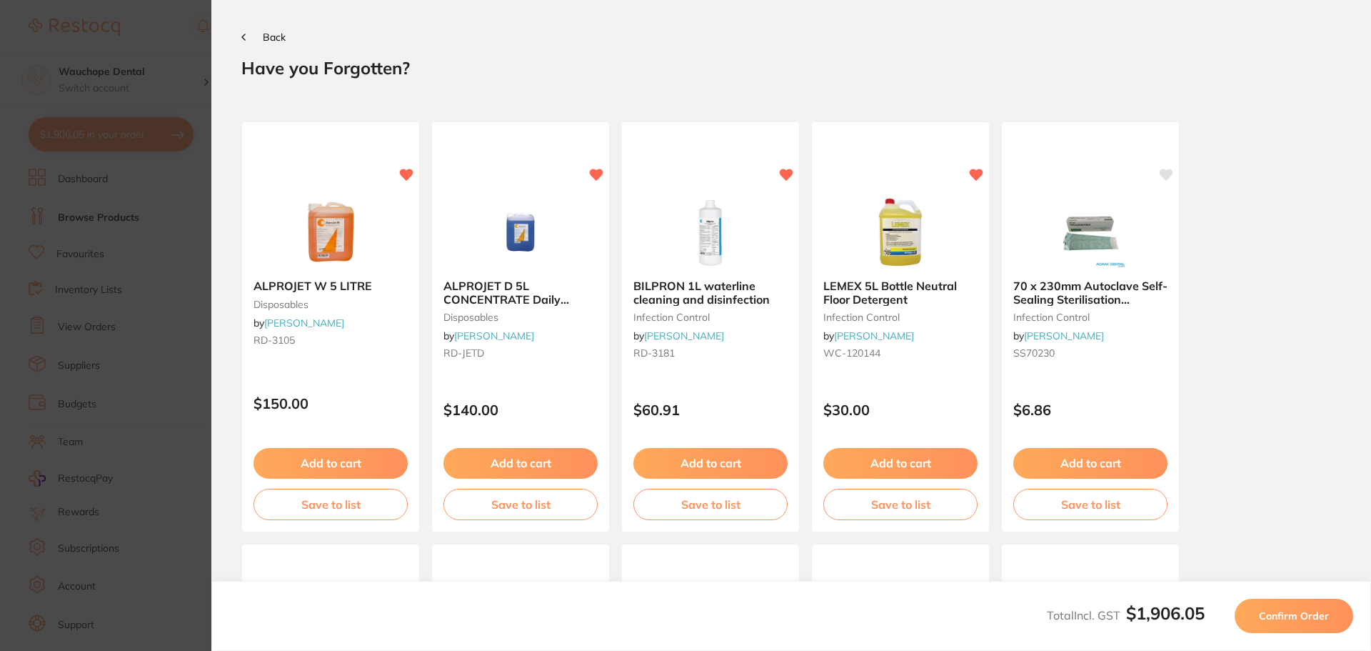
click at [260, 31] on div "Back" at bounding box center [791, 36] width 1100 height 13
click at [247, 39] on button "Back" at bounding box center [263, 36] width 44 height 11
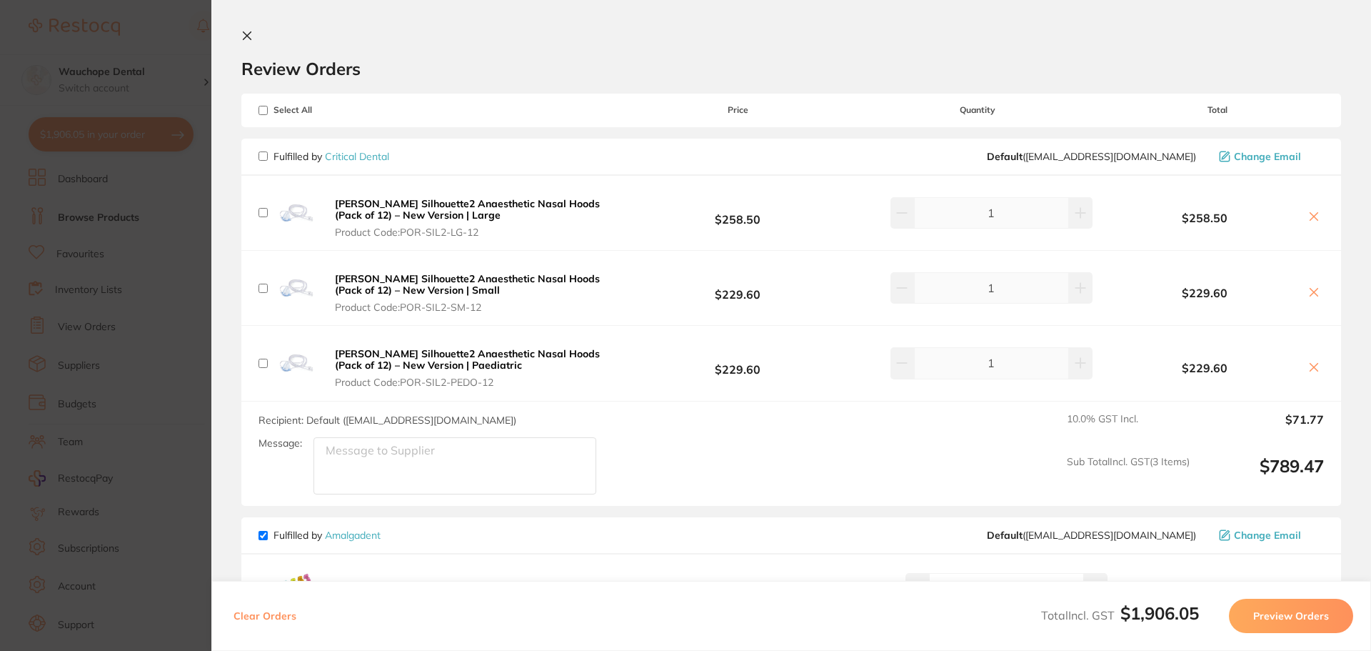
click at [129, 205] on section "Update RRP Set your pre negotiated price for this item. Item Agreed RRP (excl. …" at bounding box center [685, 325] width 1371 height 651
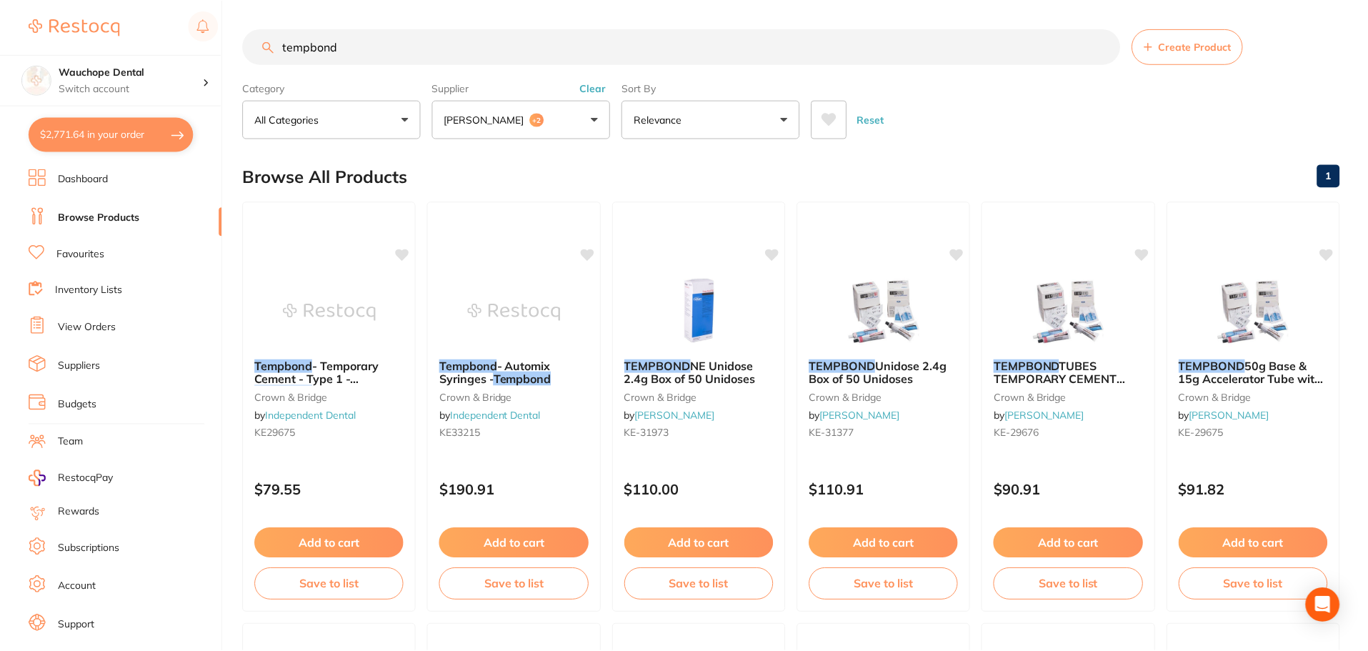
scroll to position [1, 0]
click at [92, 251] on link "Favourites" at bounding box center [80, 254] width 48 height 14
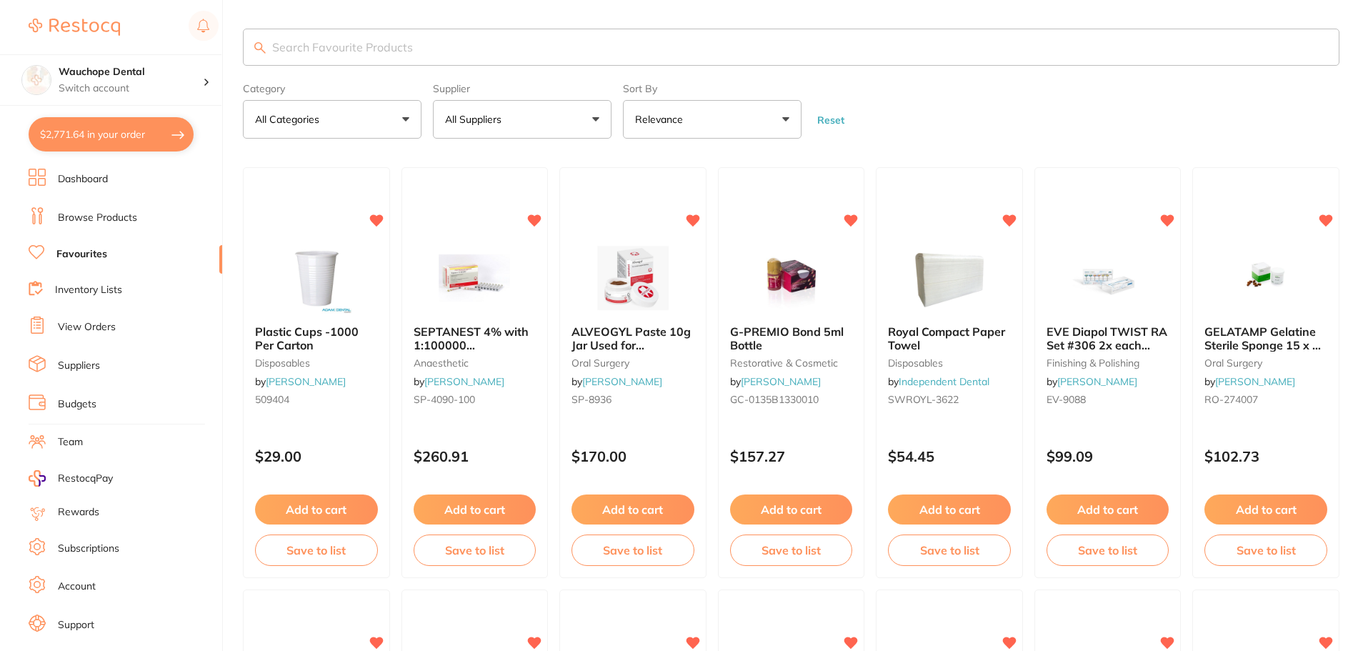
click at [373, 44] on input "search" at bounding box center [791, 47] width 1096 height 37
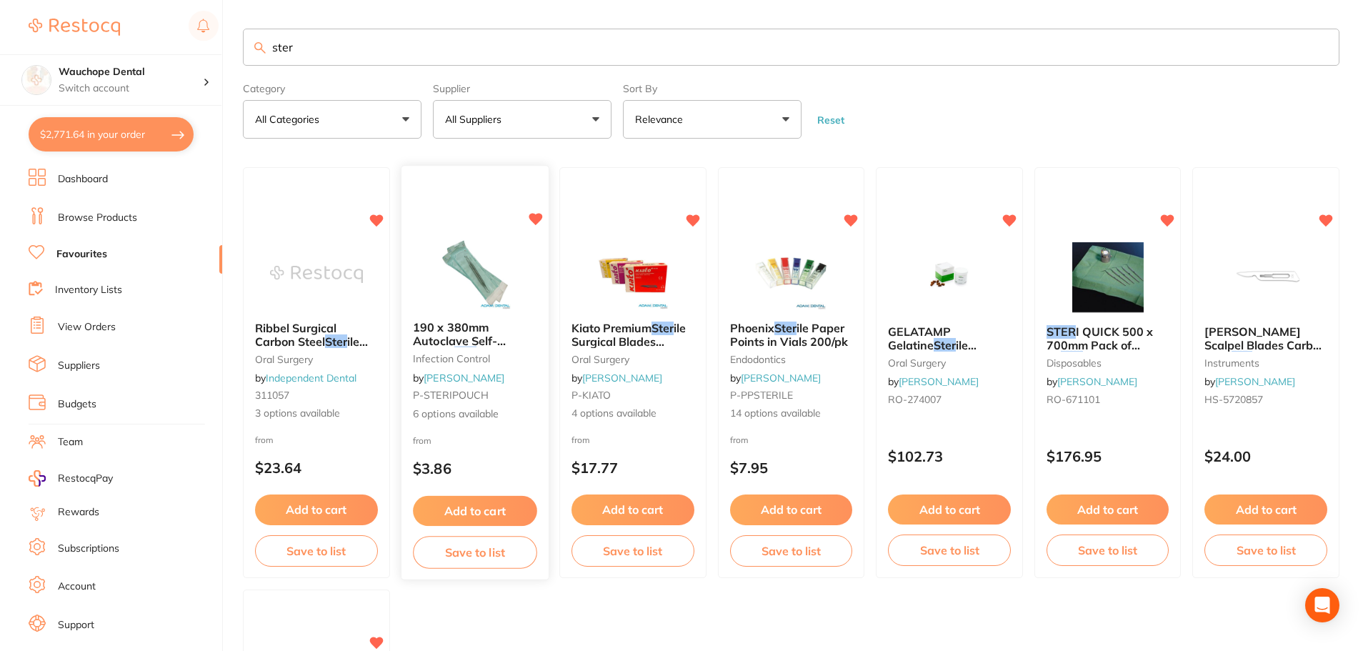
type input "ster"
click at [501, 270] on img at bounding box center [475, 273] width 94 height 72
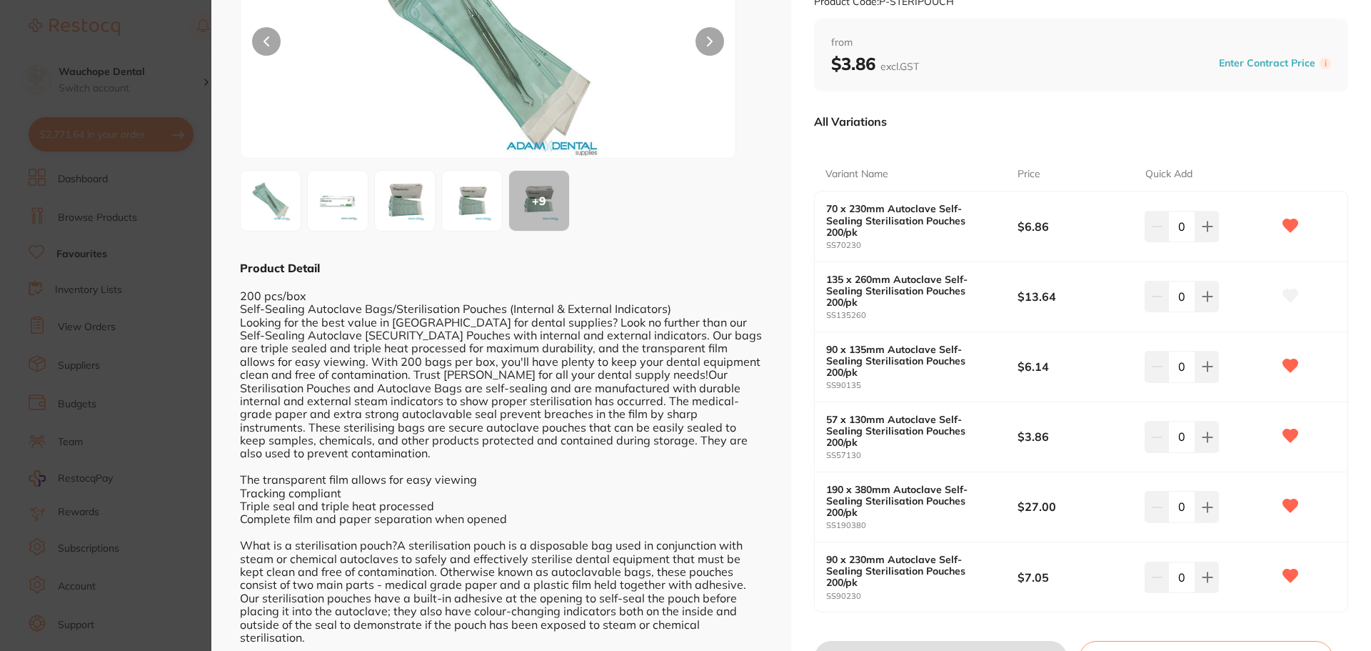
scroll to position [189, 0]
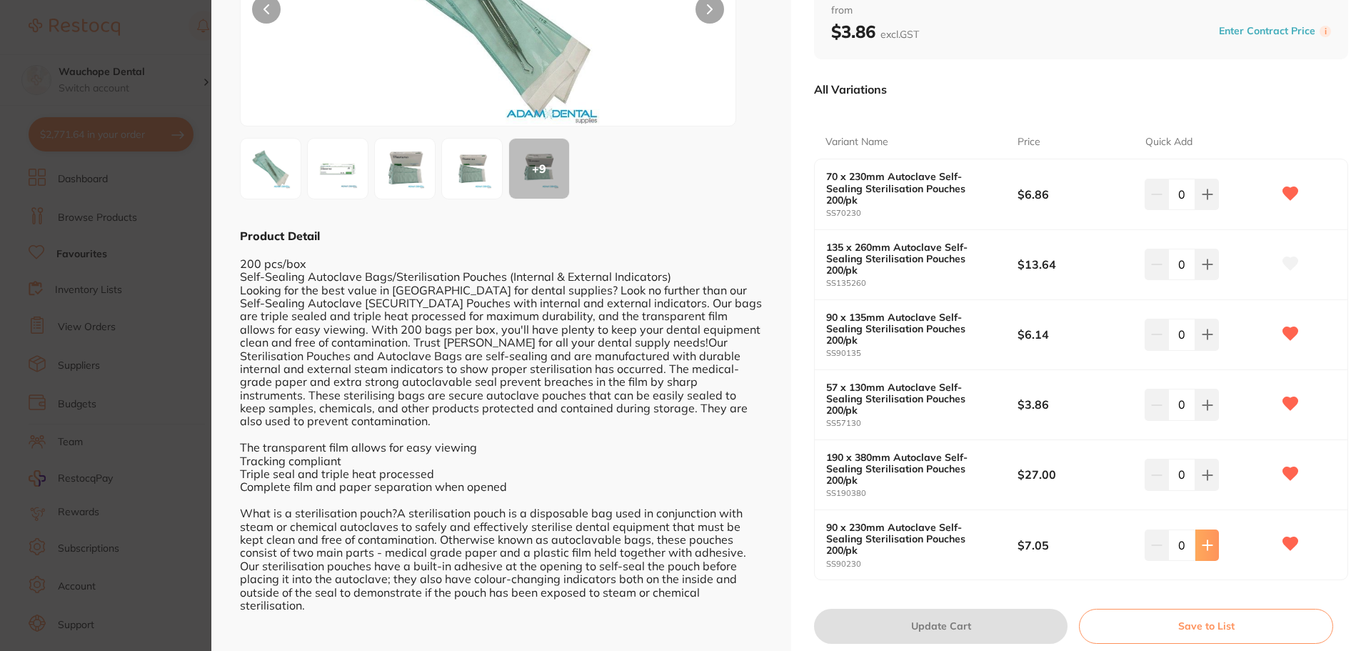
click at [1213, 529] on button at bounding box center [1208, 544] width 24 height 31
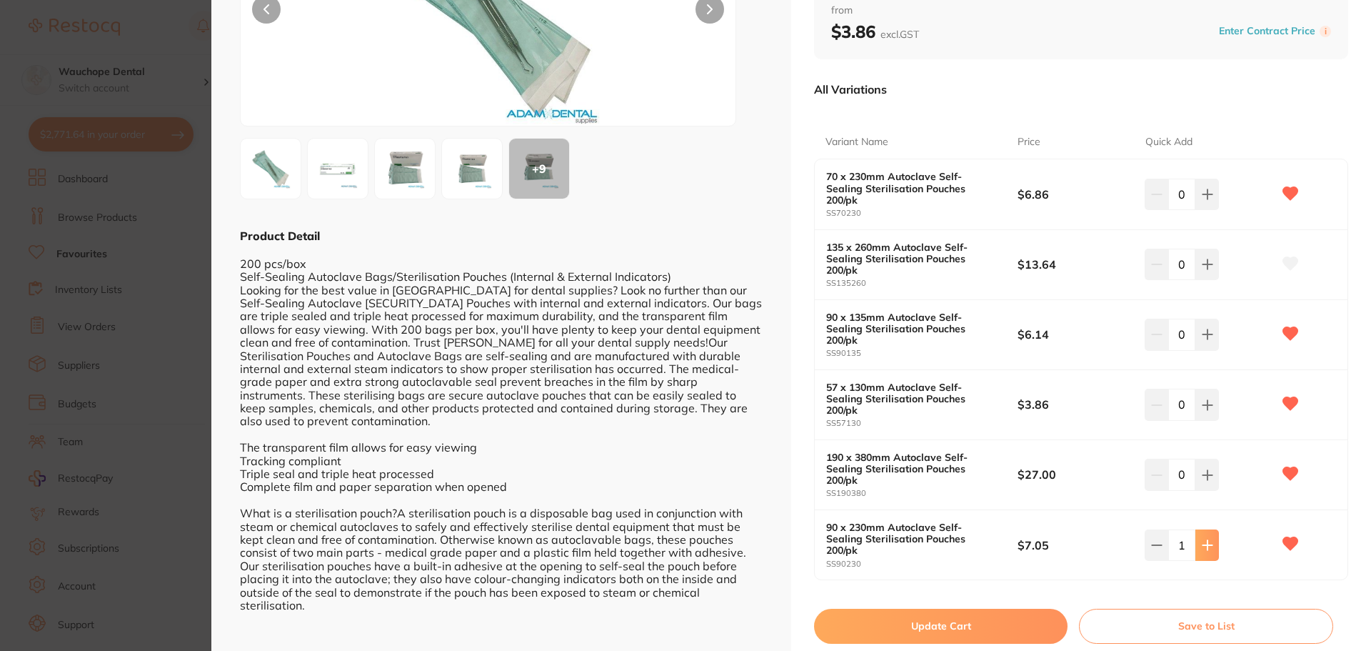
click at [1213, 529] on button at bounding box center [1208, 544] width 24 height 31
type input "3"
click at [996, 608] on button "Update Cart" at bounding box center [941, 625] width 254 height 34
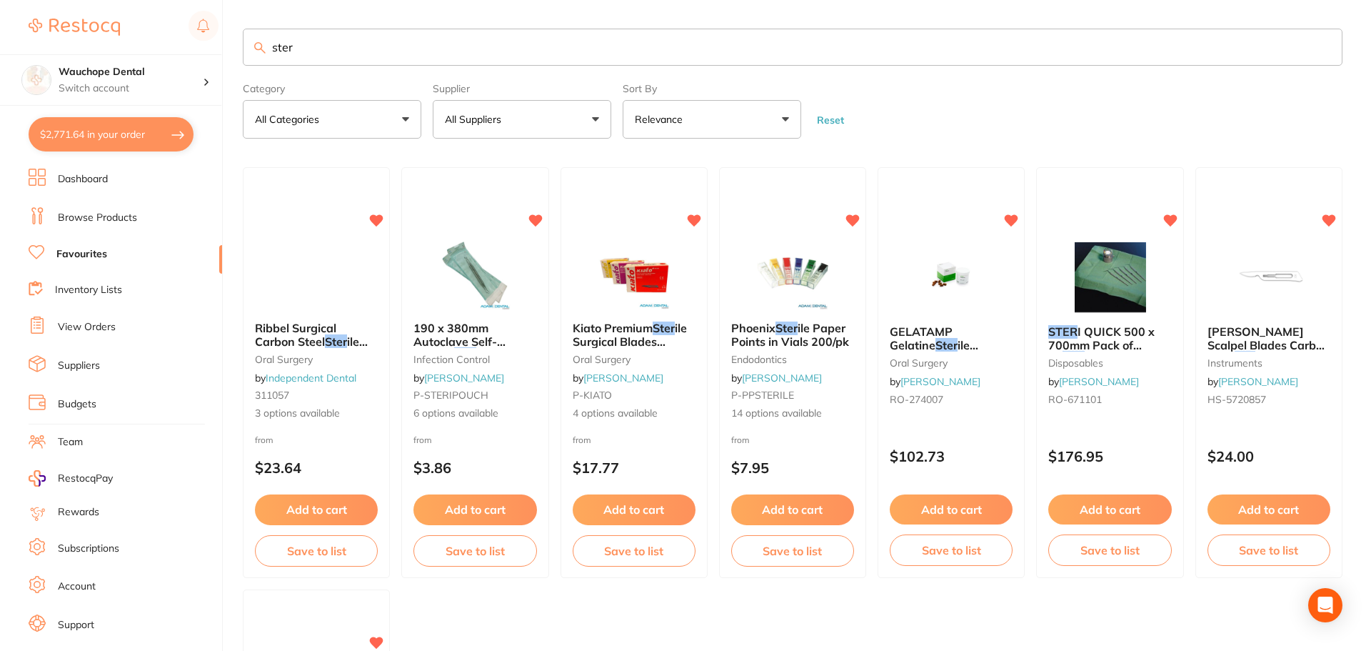
checkbox input "false"
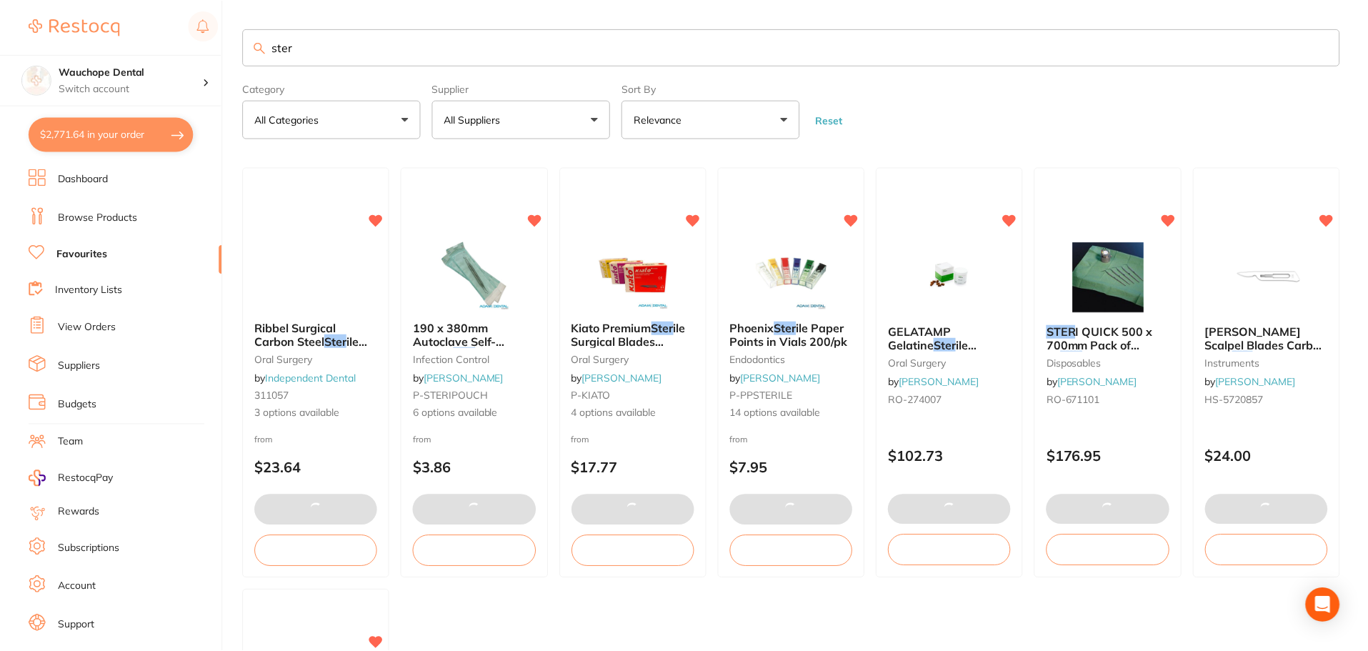
scroll to position [1, 0]
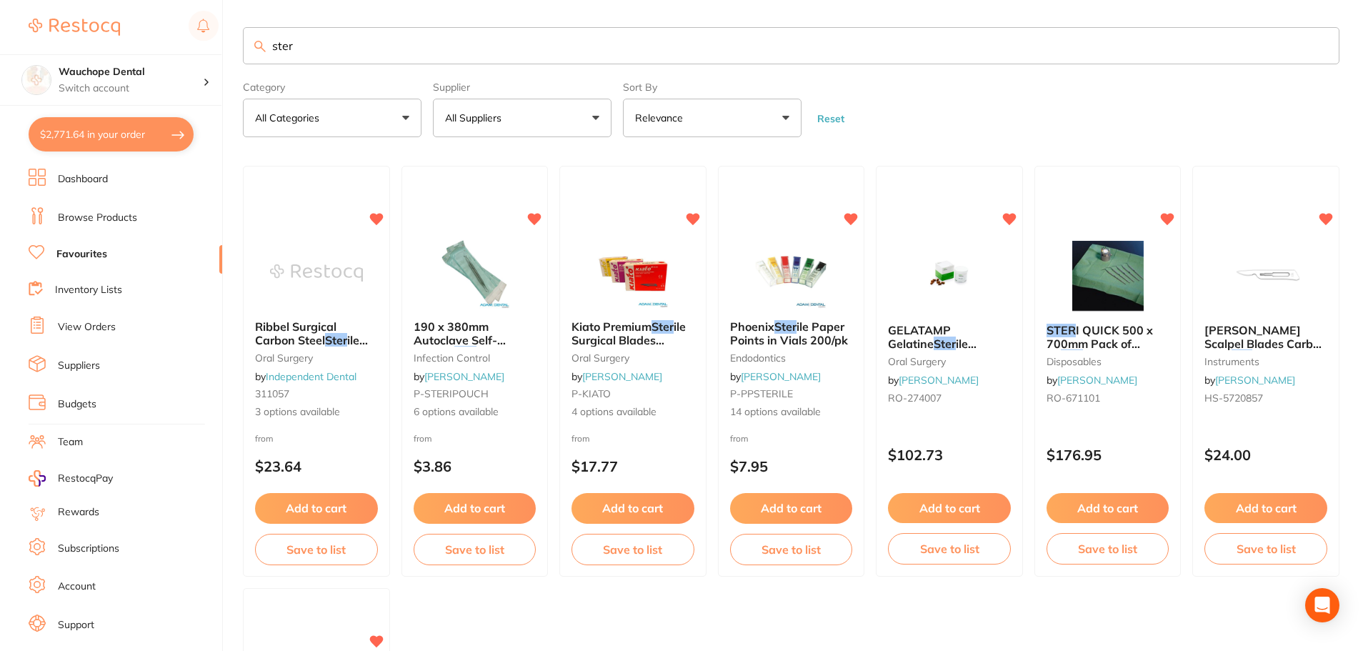
drag, startPoint x: 482, startPoint y: 273, endPoint x: 487, endPoint y: 281, distance: 9.3
click at [482, 273] on img at bounding box center [474, 272] width 93 height 71
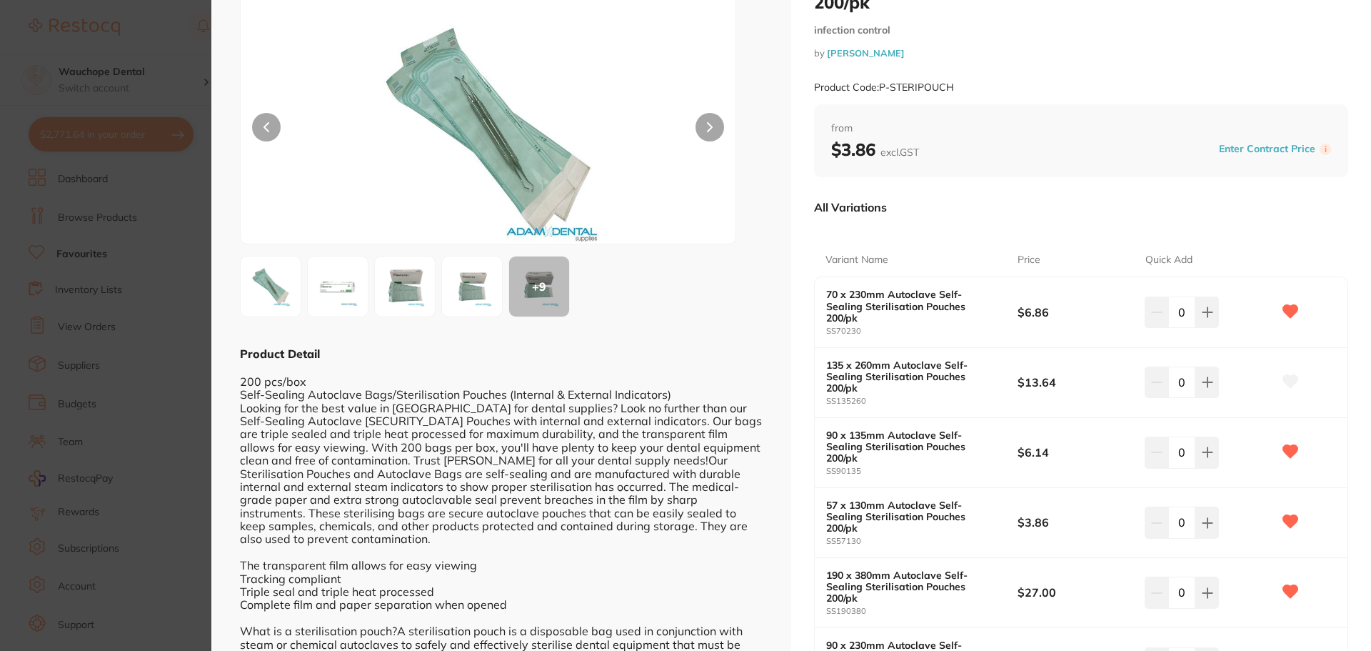
scroll to position [143, 0]
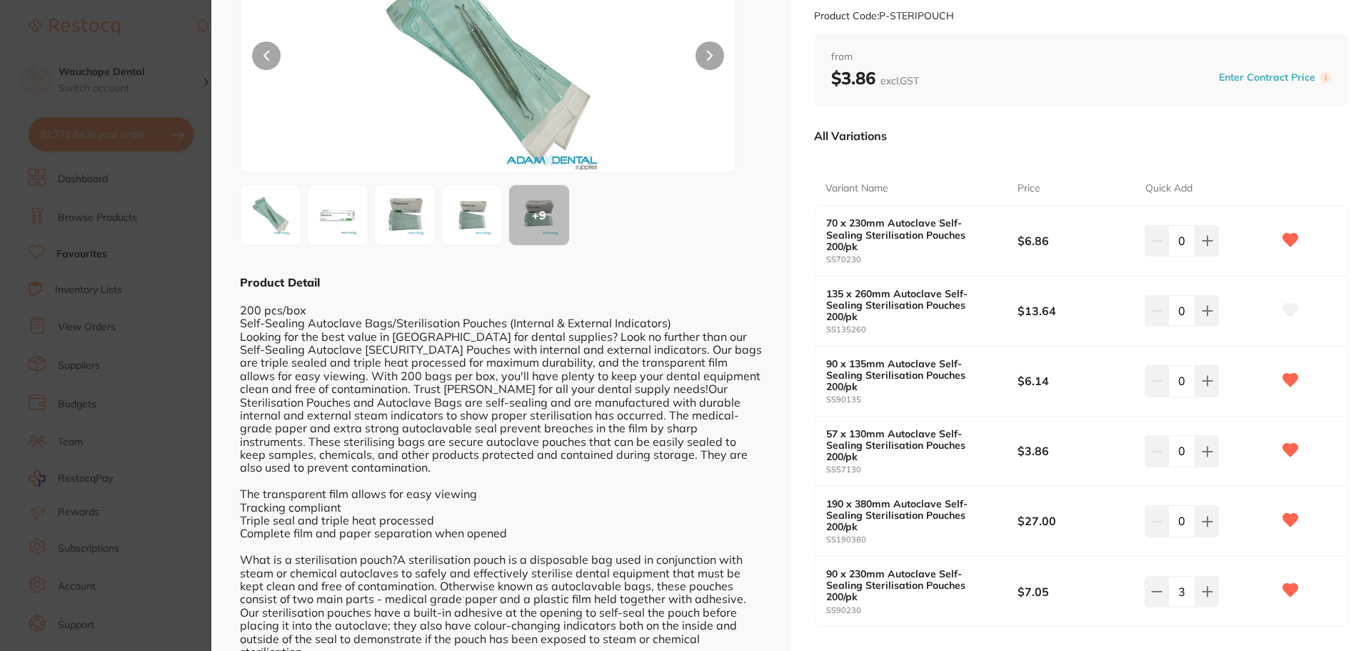
click at [111, 319] on section "190 x 380mm Autoclave [SECURITY_DATA] Sterilisation Pouches 200/pk infection co…" at bounding box center [685, 325] width 1371 height 651
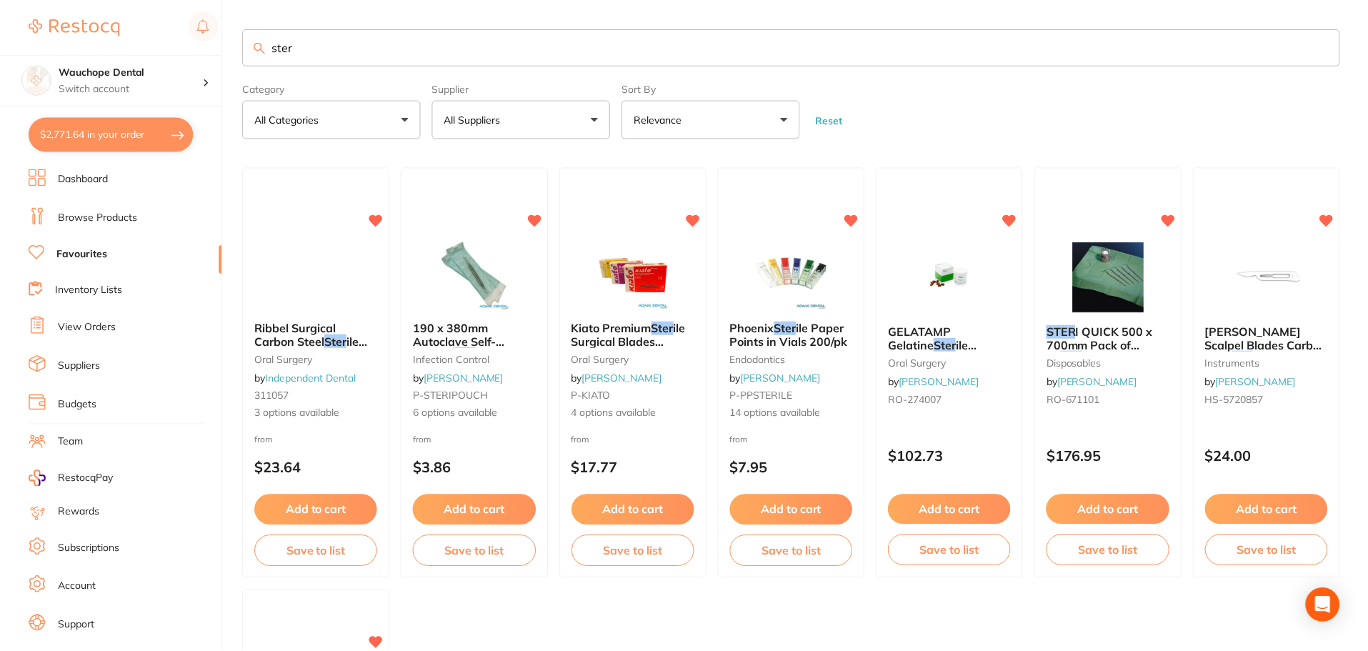
scroll to position [1, 0]
click at [116, 139] on button "$2,771.64 in your order" at bounding box center [111, 134] width 165 height 34
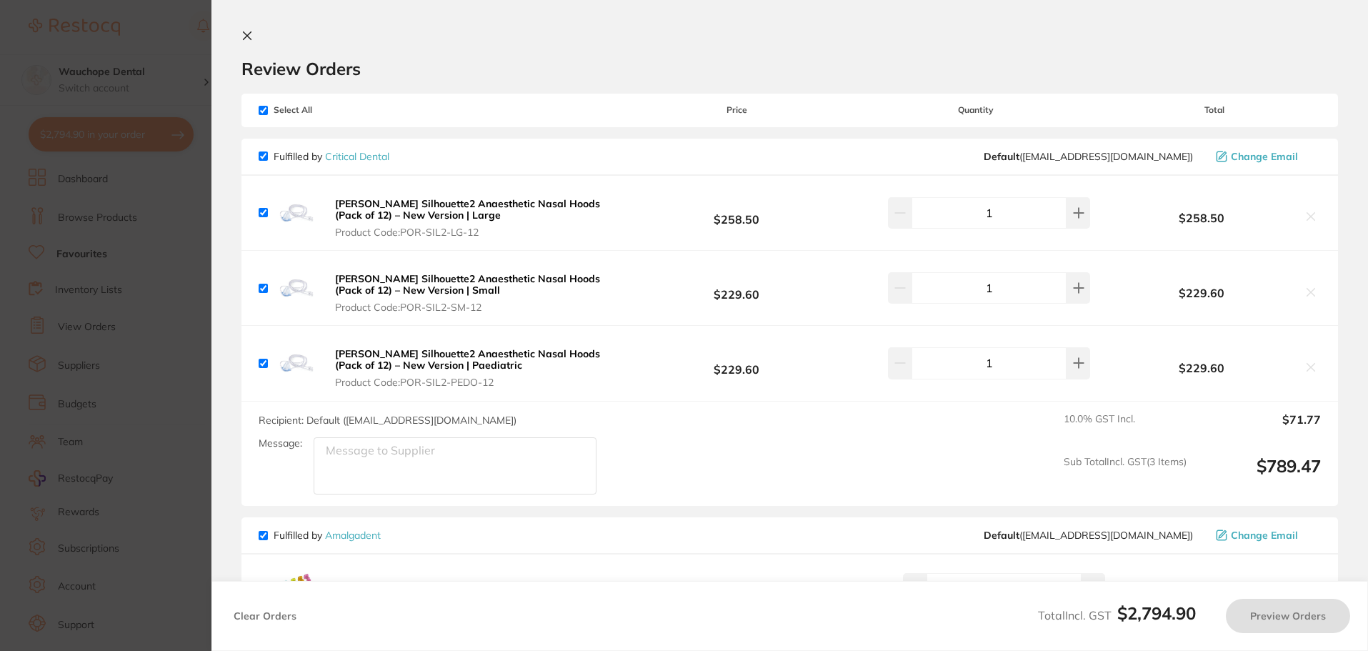
checkbox input "true"
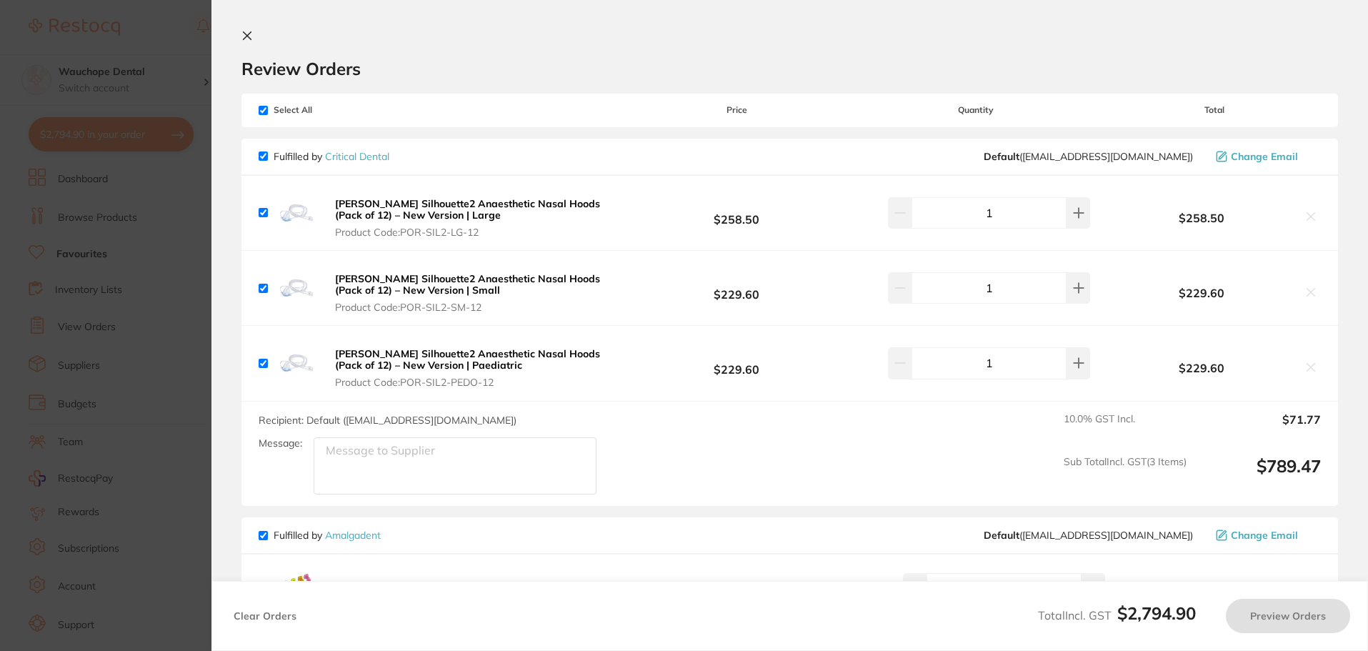
checkbox input "true"
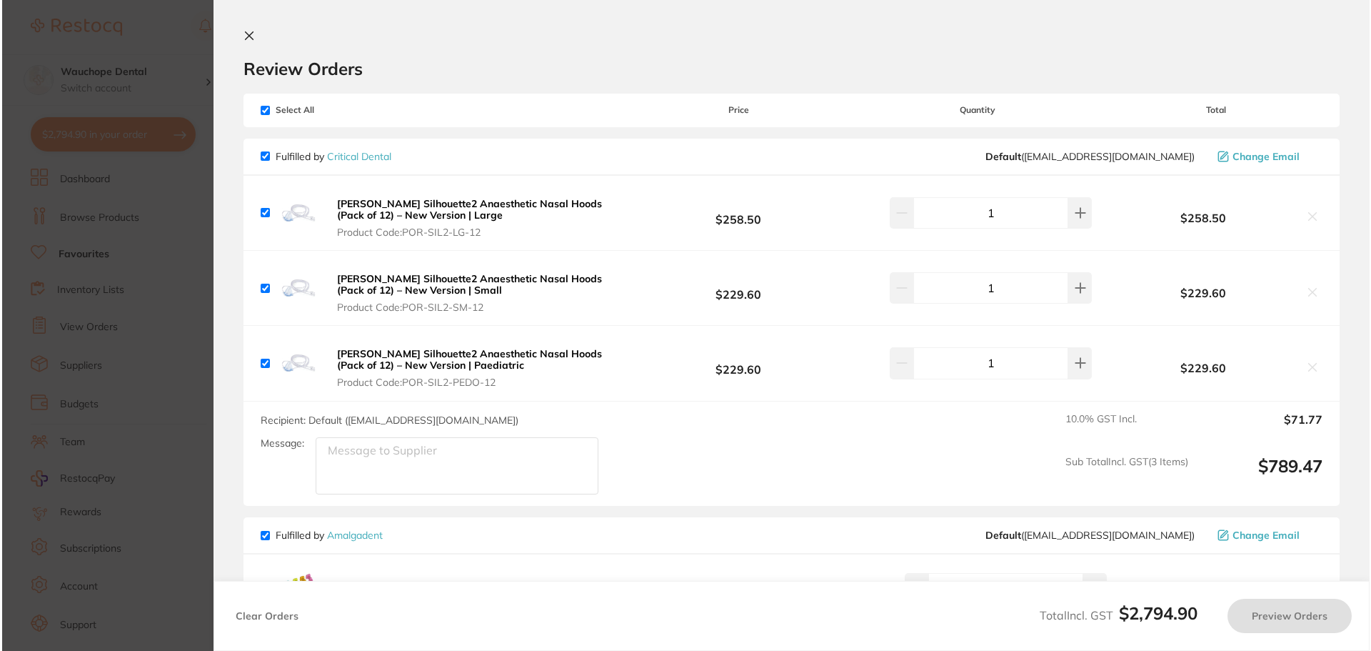
scroll to position [0, 0]
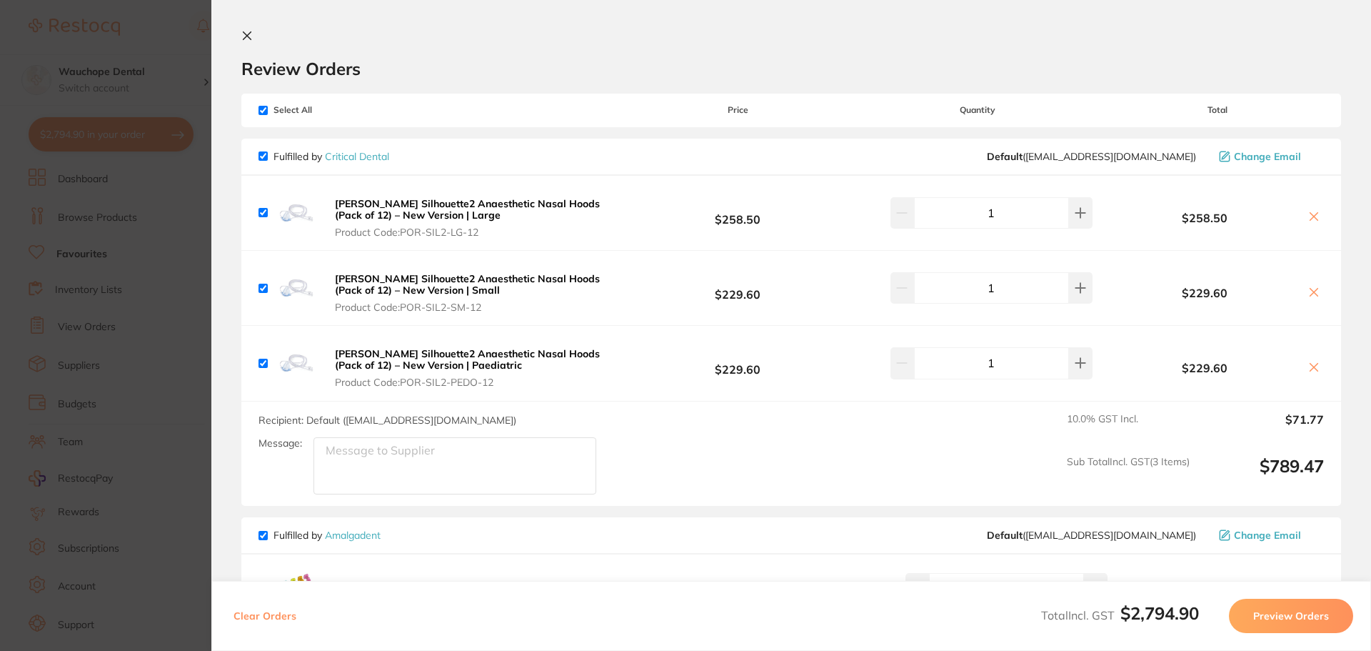
click at [264, 156] on input "checkbox" at bounding box center [263, 155] width 9 height 9
checkbox input "false"
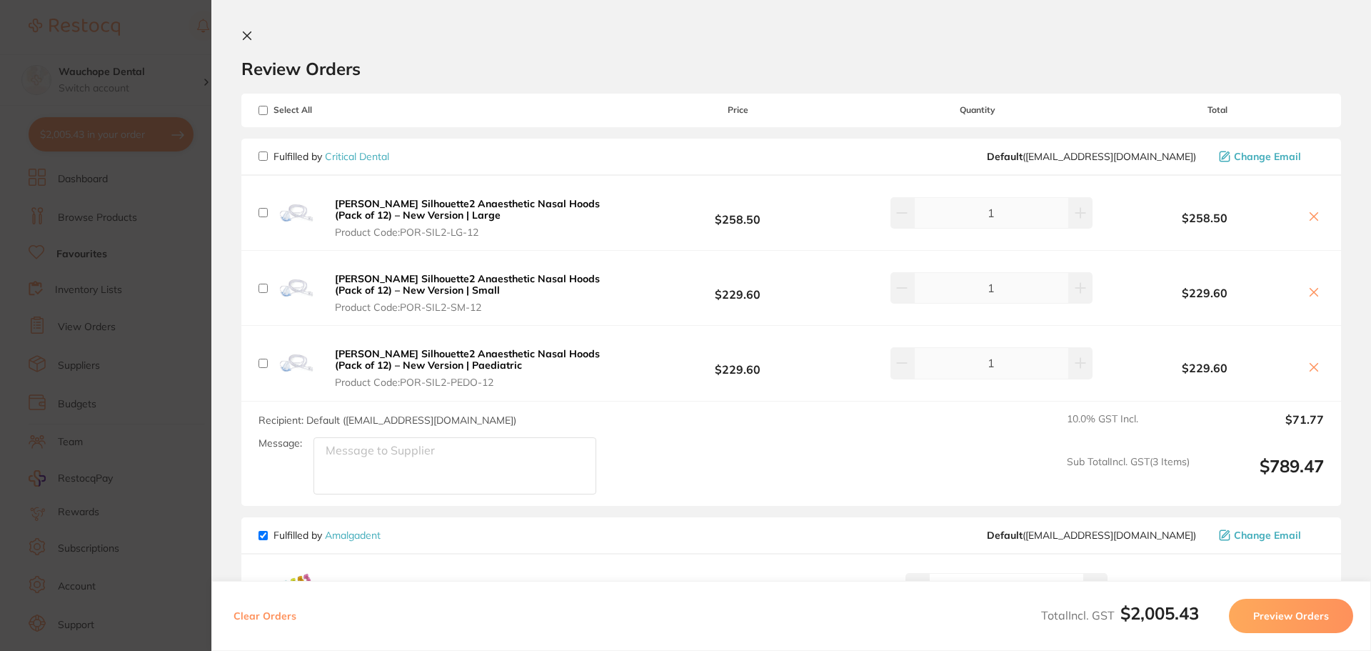
checkbox input "false"
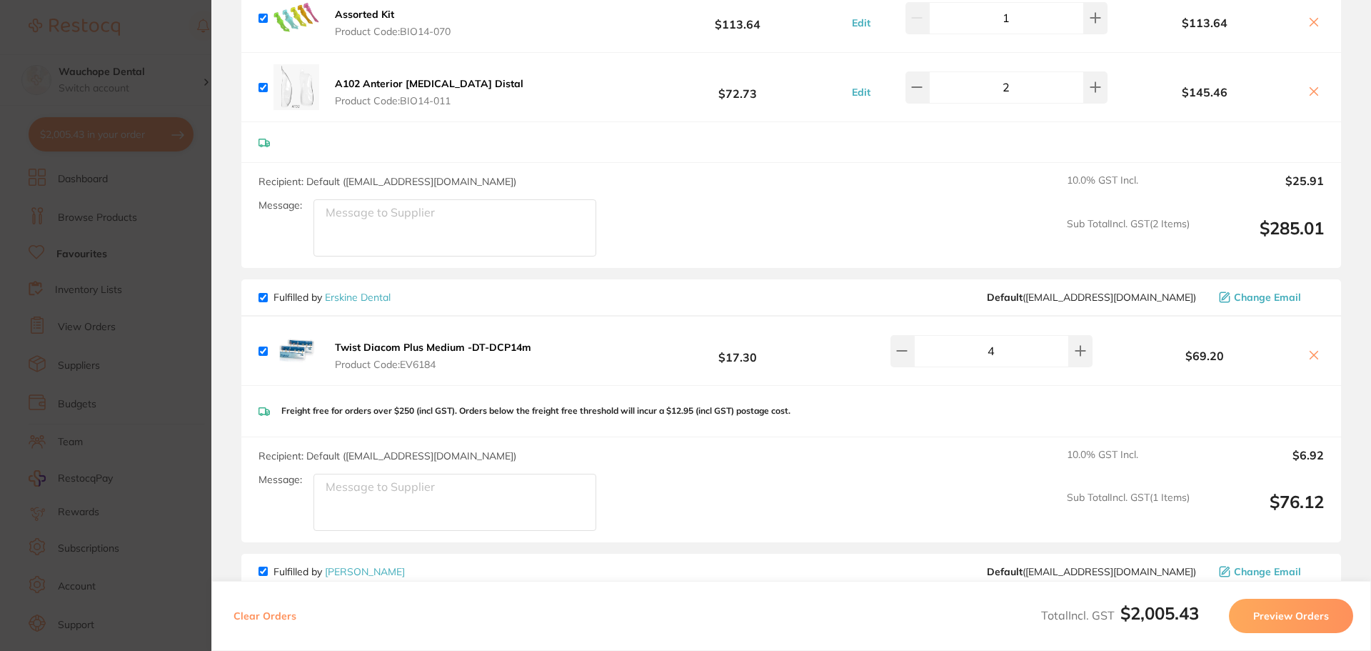
scroll to position [571, 0]
click at [264, 295] on input "checkbox" at bounding box center [263, 296] width 9 height 9
checkbox input "false"
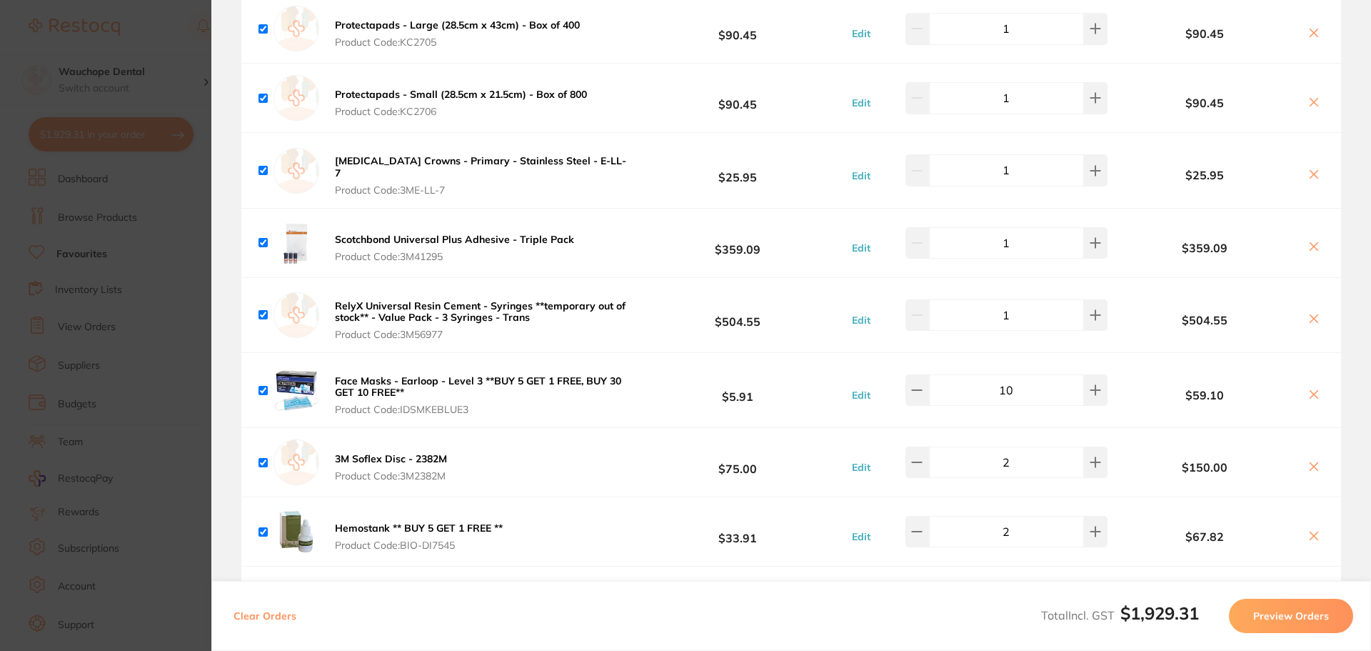
scroll to position [1785, 0]
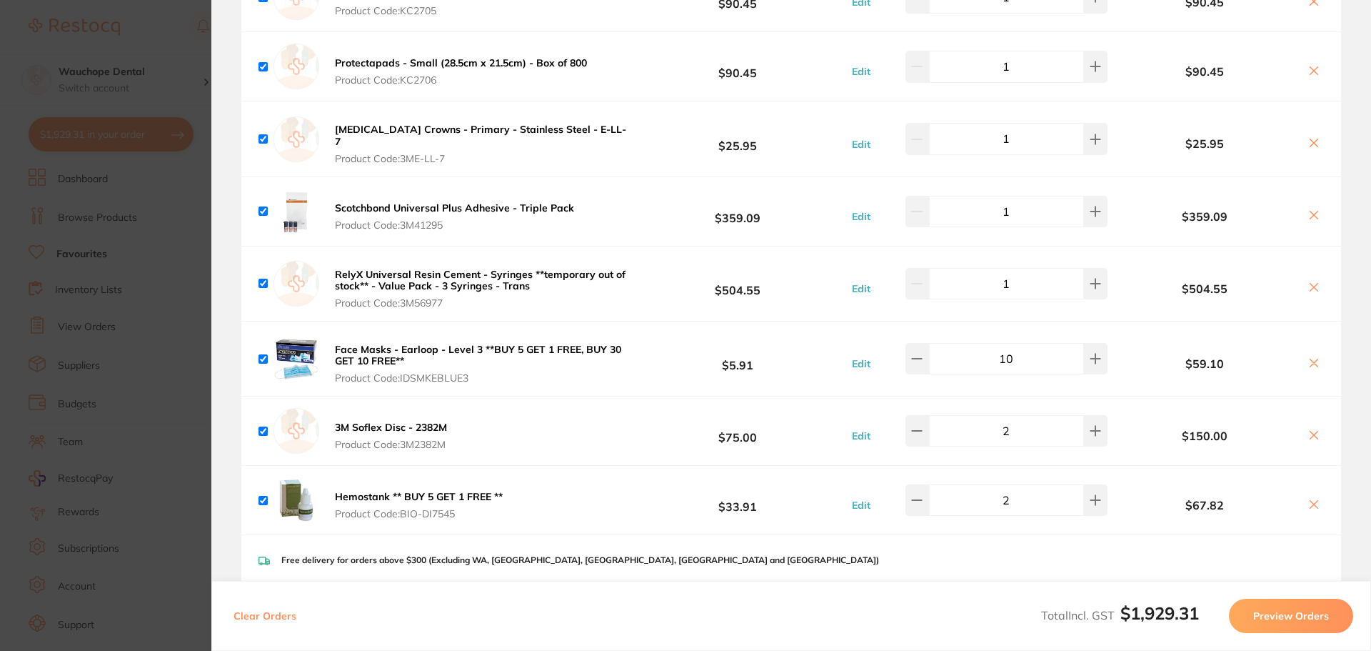
click at [1277, 613] on button "Preview Orders" at bounding box center [1291, 615] width 124 height 34
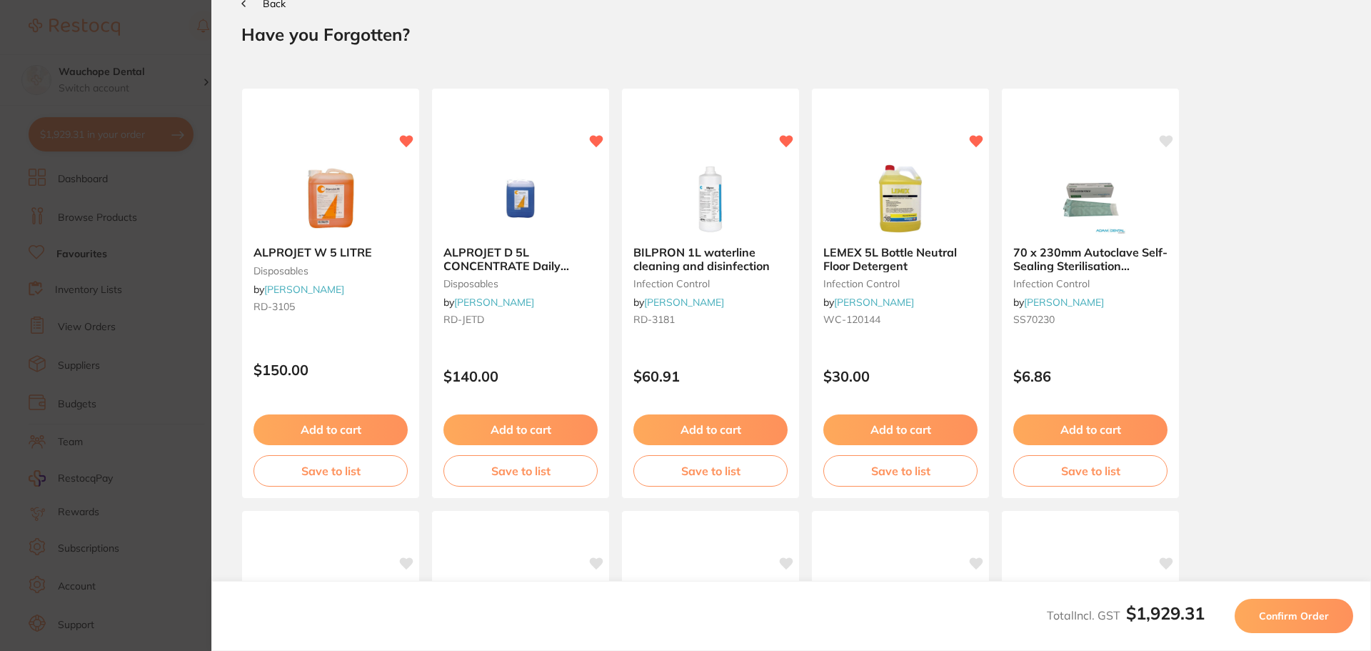
scroll to position [0, 0]
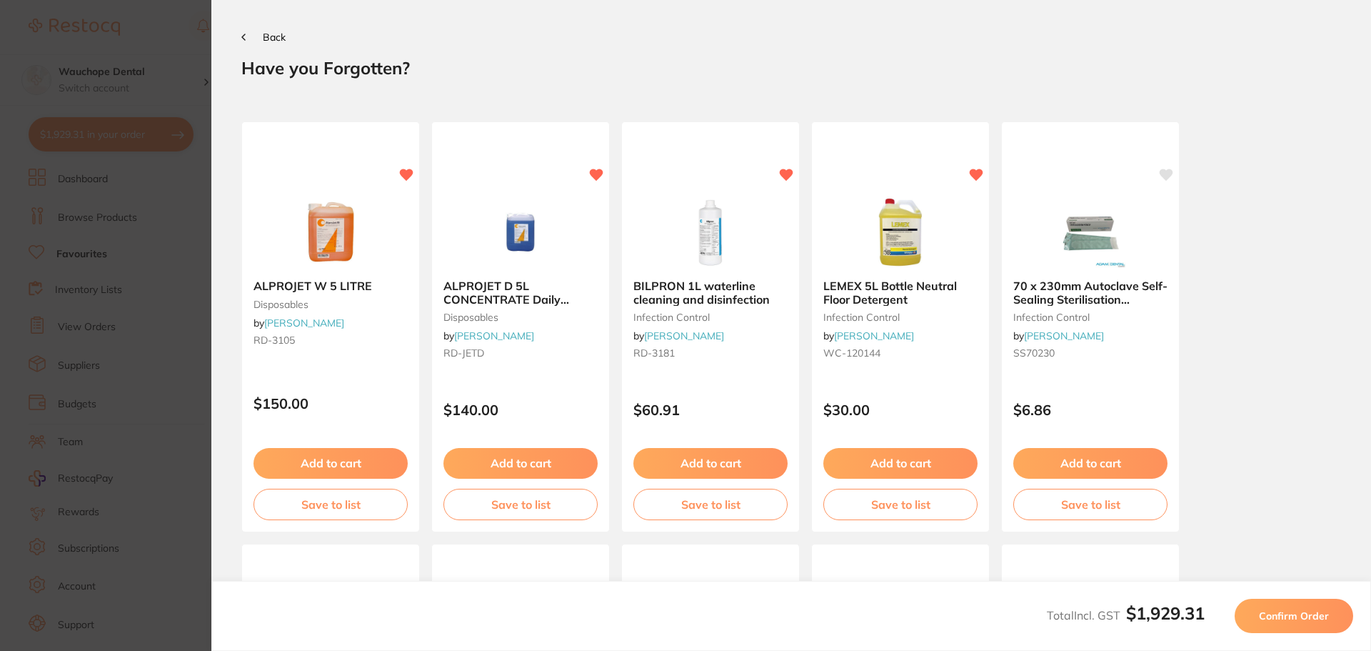
click at [1291, 612] on span "Confirm Order" at bounding box center [1294, 615] width 70 height 13
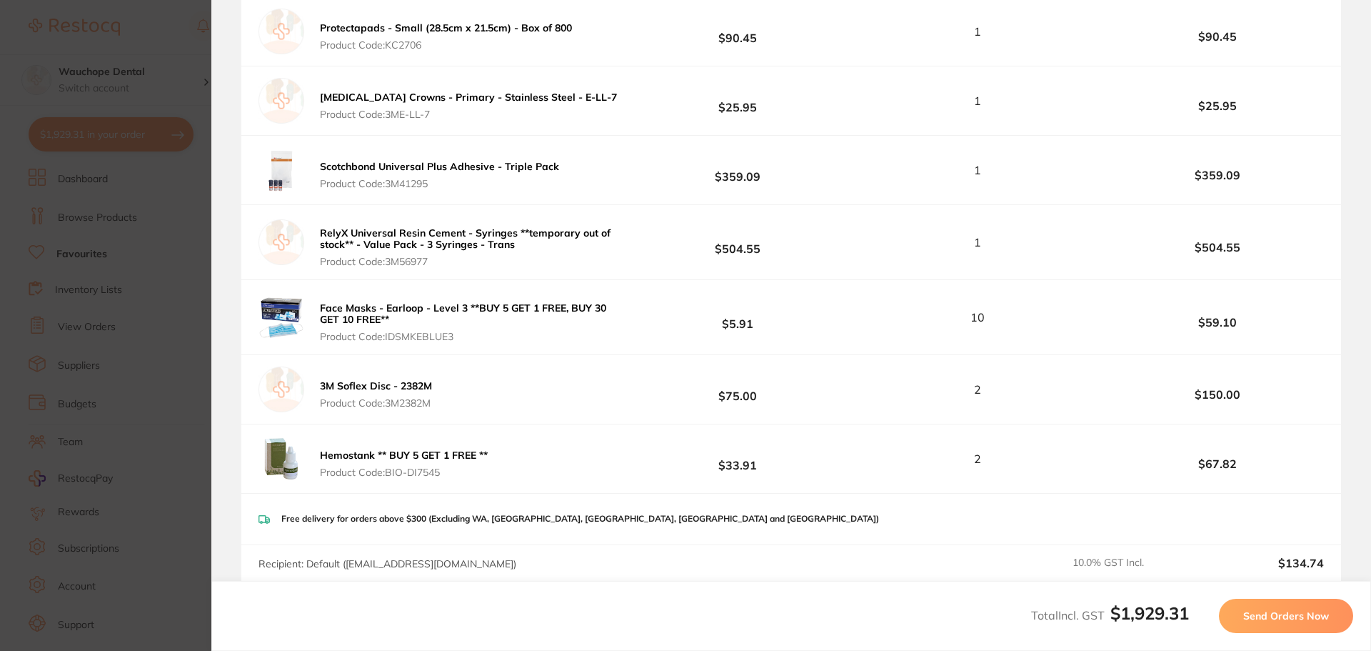
click at [1290, 618] on span "Send Orders Now" at bounding box center [1286, 615] width 86 height 13
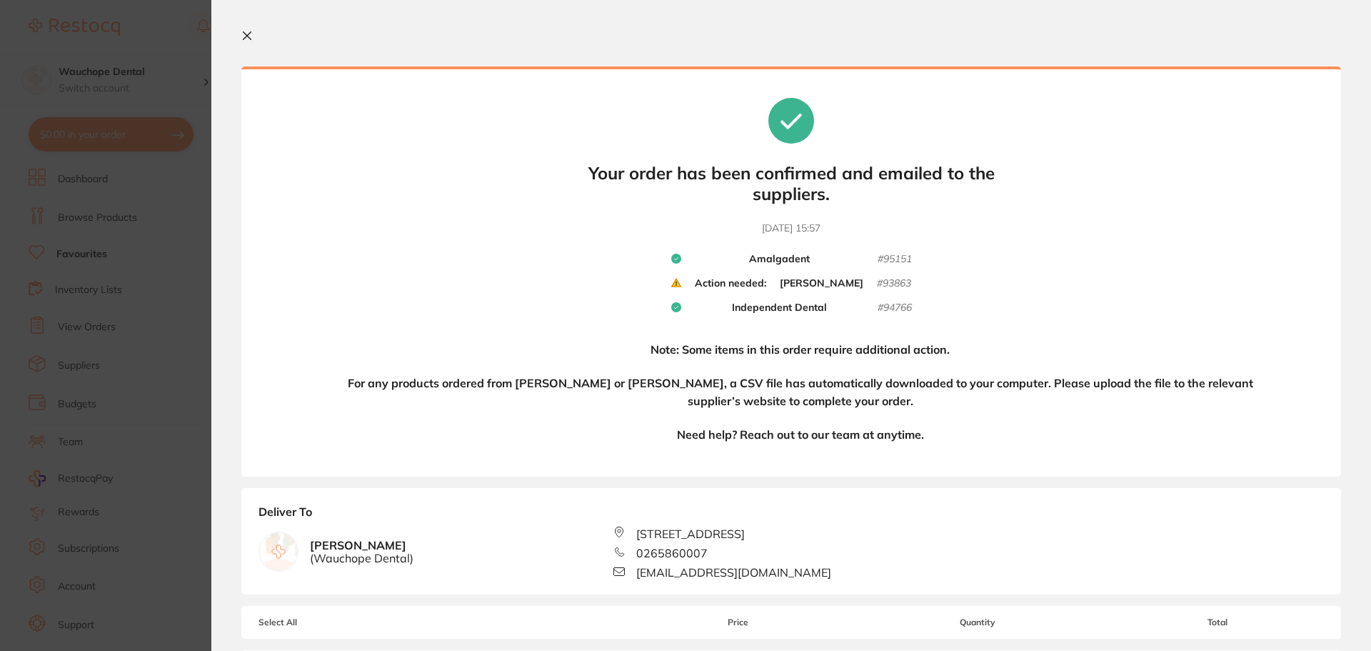
click at [244, 37] on icon at bounding box center [246, 35] width 11 height 11
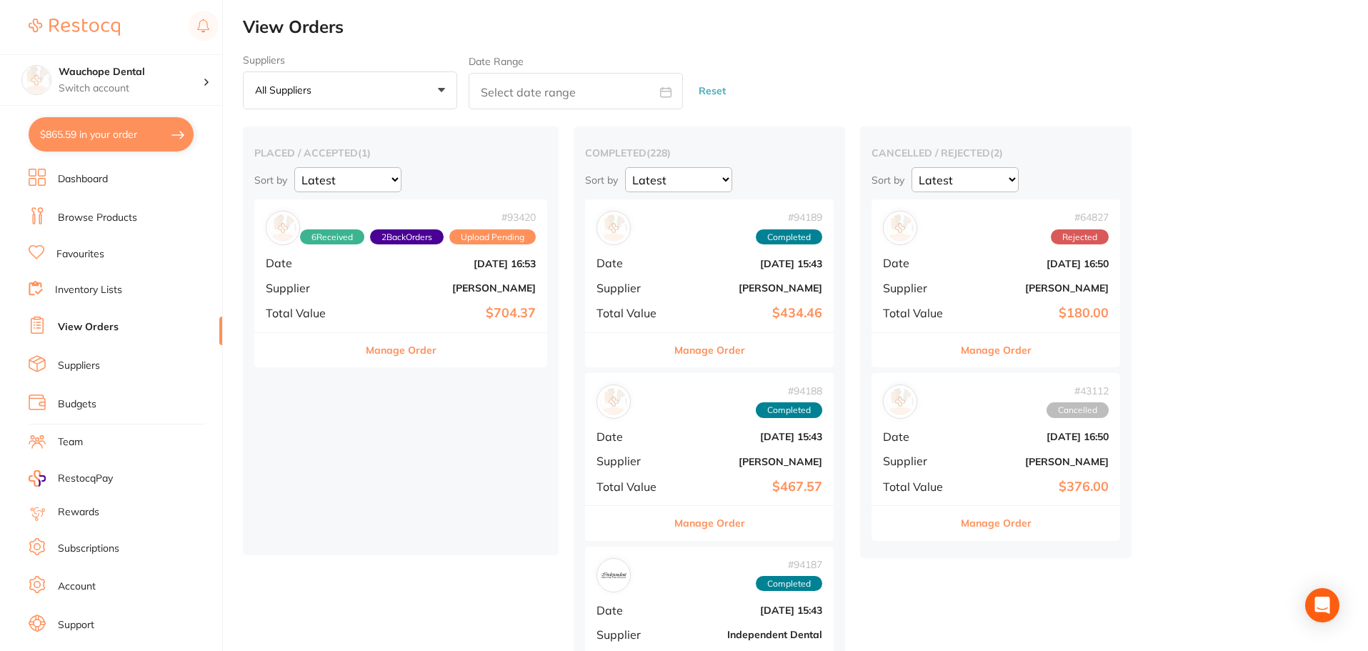
checkbox input "false"
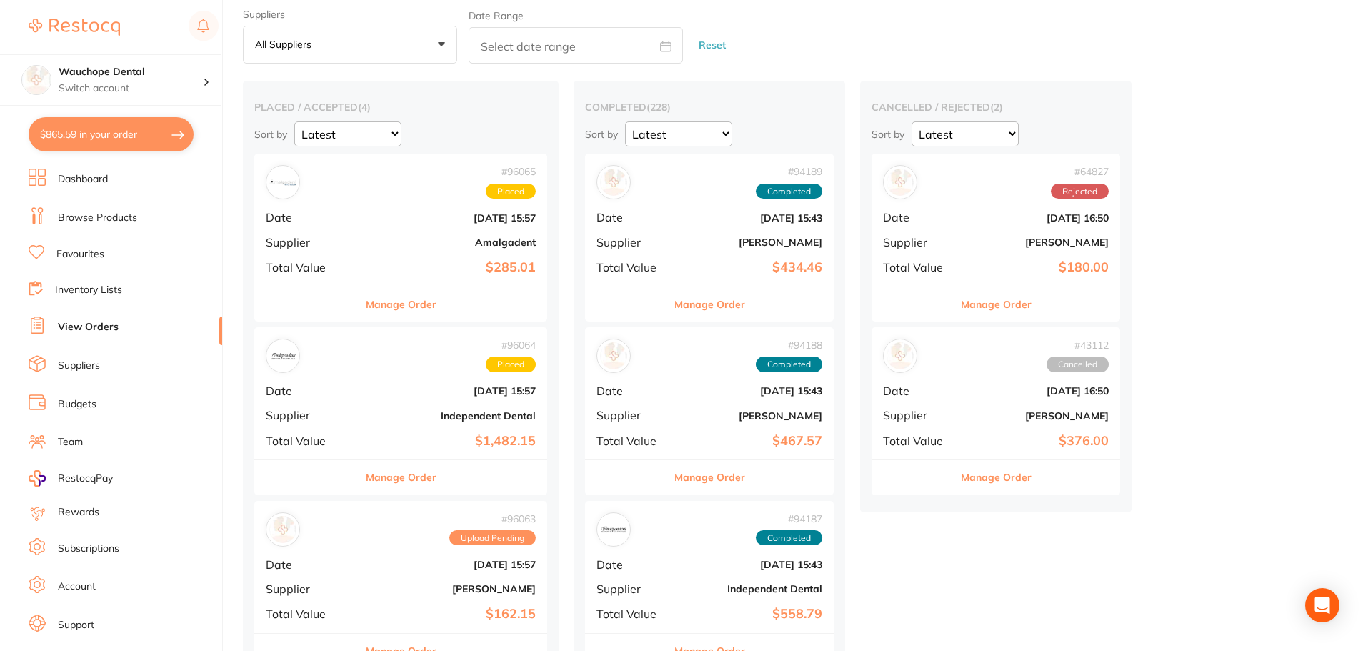
scroll to position [71, 0]
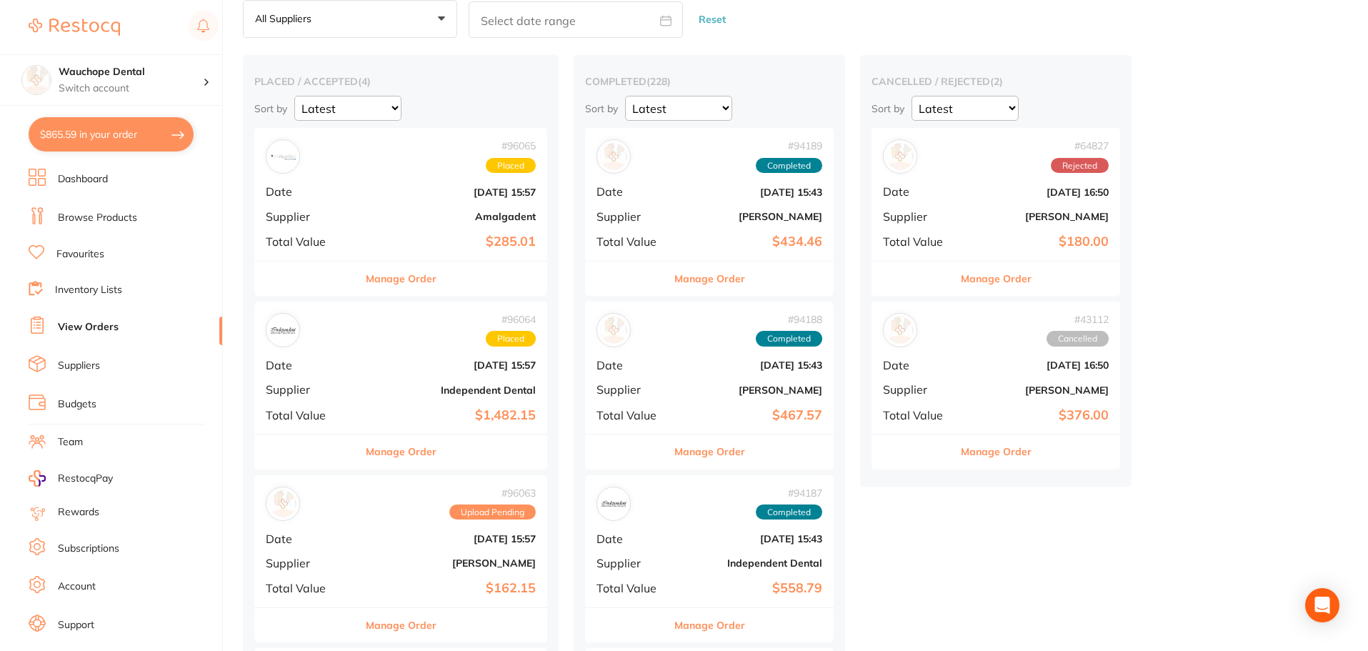
click at [392, 561] on b "[PERSON_NAME]" at bounding box center [450, 562] width 172 height 11
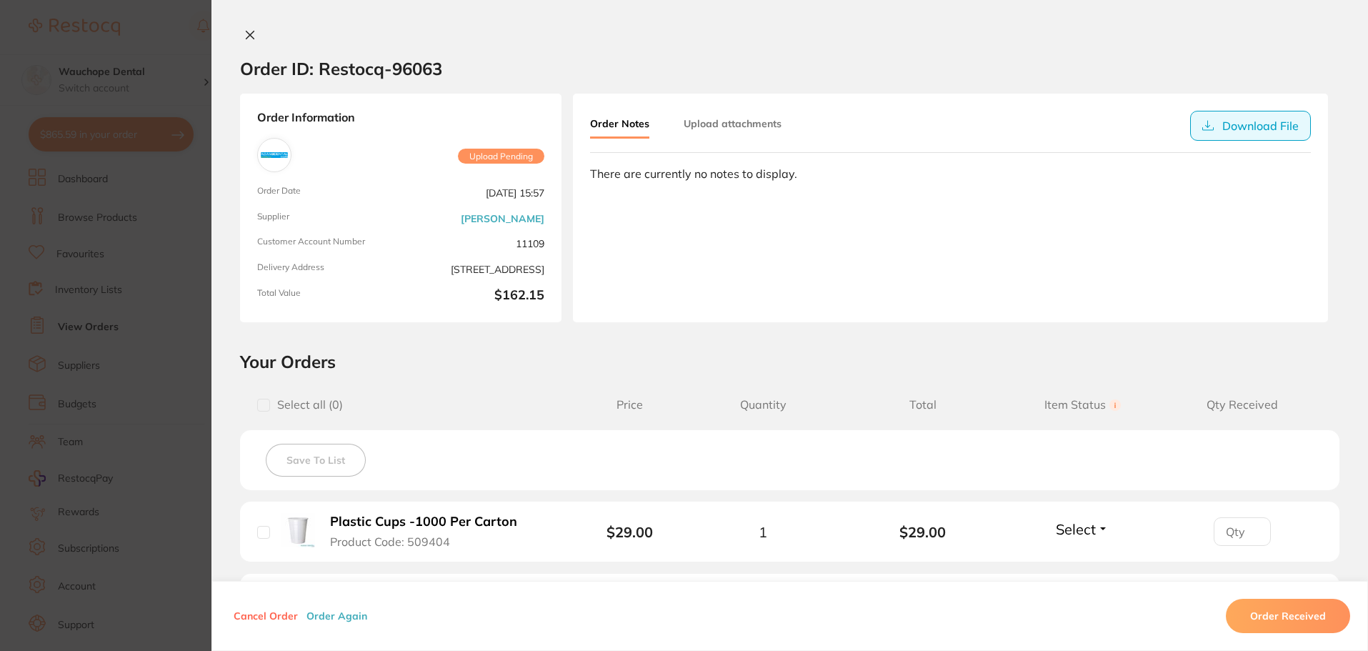
click at [1271, 126] on button "Download File" at bounding box center [1250, 126] width 121 height 30
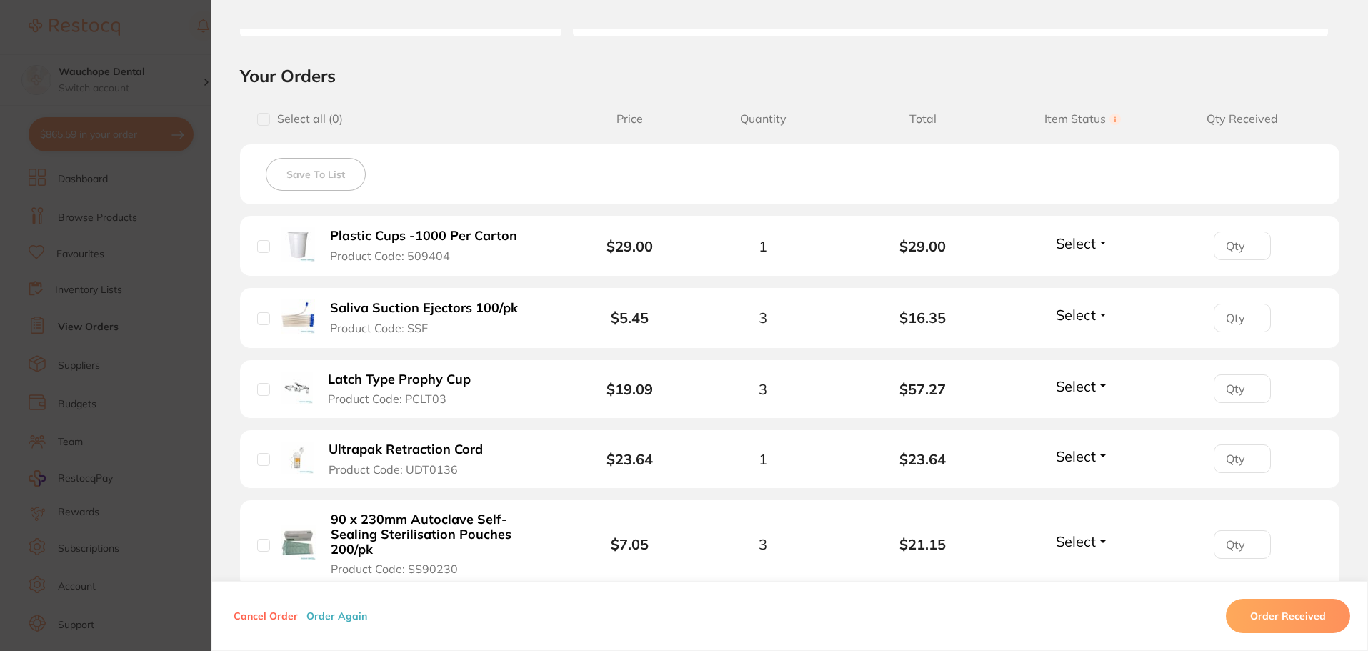
scroll to position [429, 0]
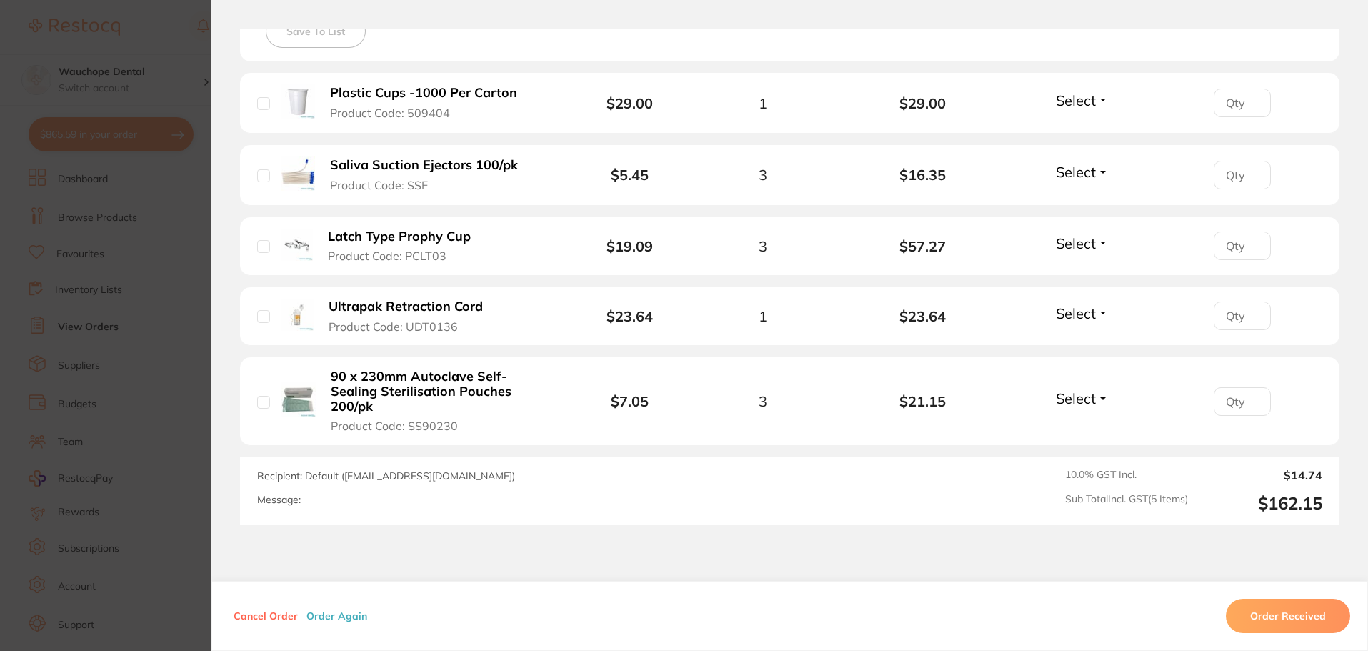
click at [125, 87] on section "Order ID: Restocq- 96063 Order Information Upload Pending Order Date [DATE] 15:…" at bounding box center [684, 325] width 1368 height 651
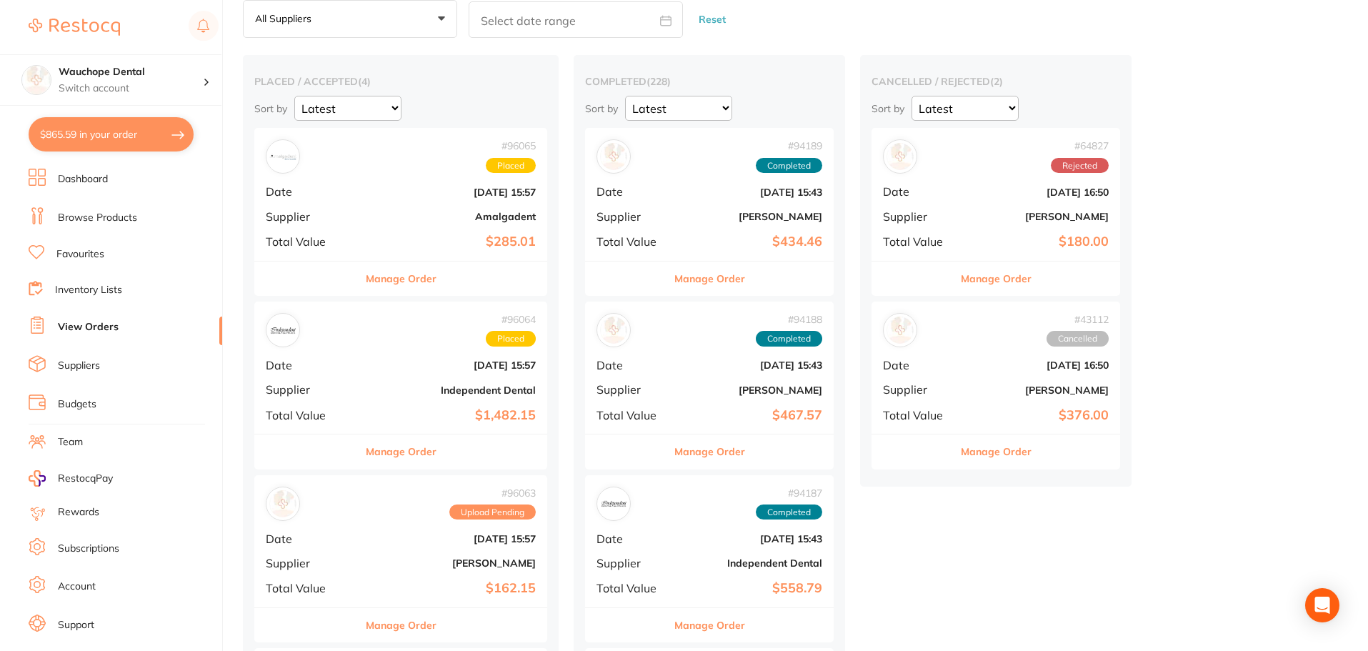
click at [416, 280] on button "Manage Order" at bounding box center [401, 278] width 71 height 34
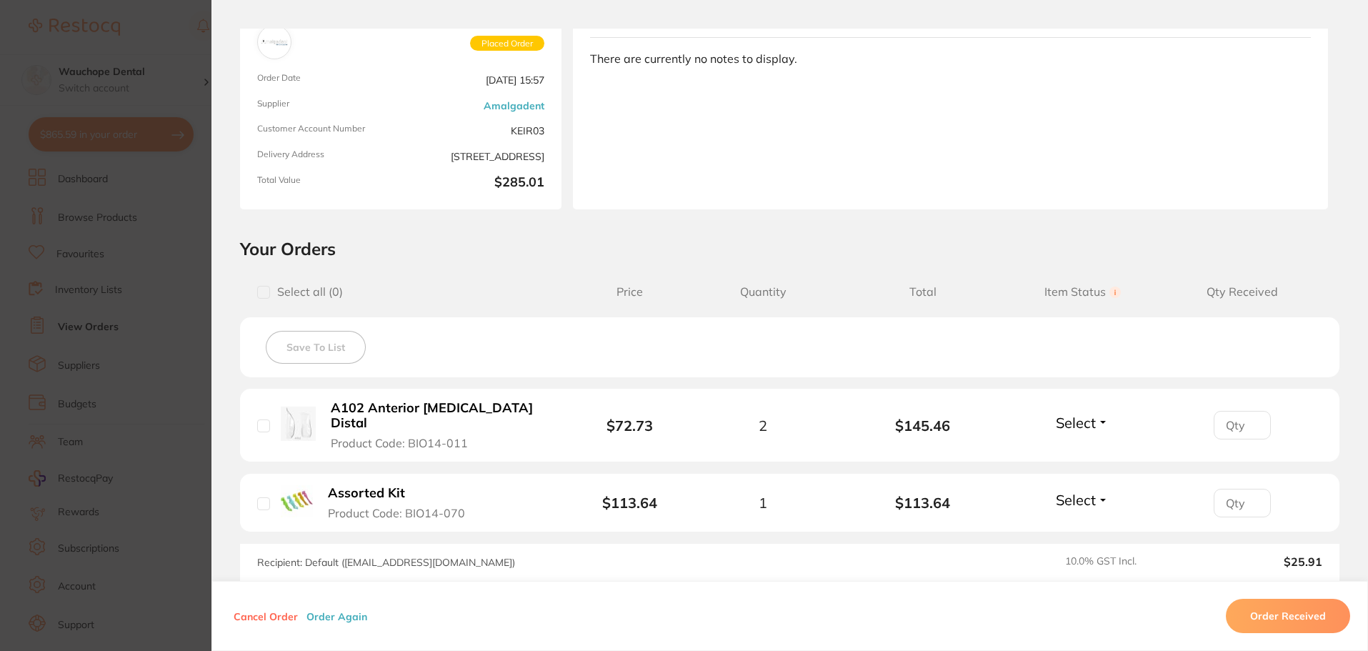
scroll to position [214, 0]
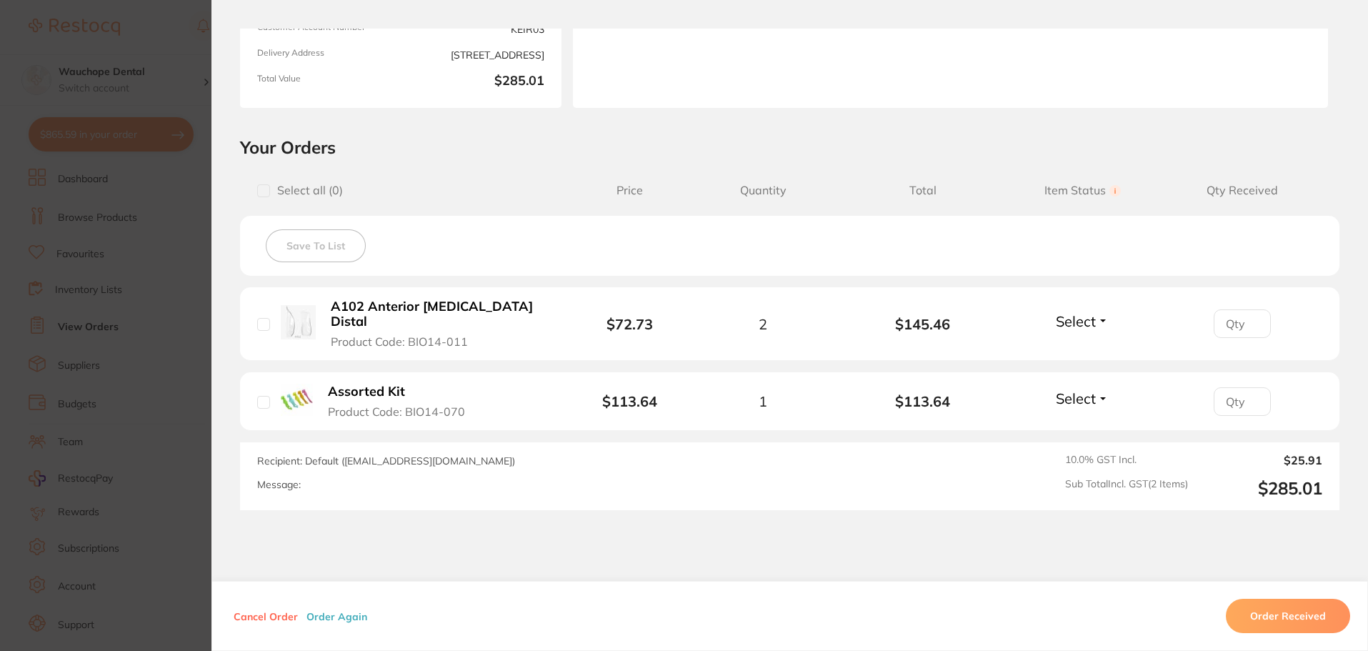
click at [211, 322] on section "Your Orders Select all ( 0 ) Price Quantity Total Item Status You can use this …" at bounding box center [789, 323] width 1156 height 374
click at [204, 324] on section "Order ID: Restocq- 96065 Order Information Placed Order Order Date [DATE] 15:57…" at bounding box center [684, 325] width 1368 height 651
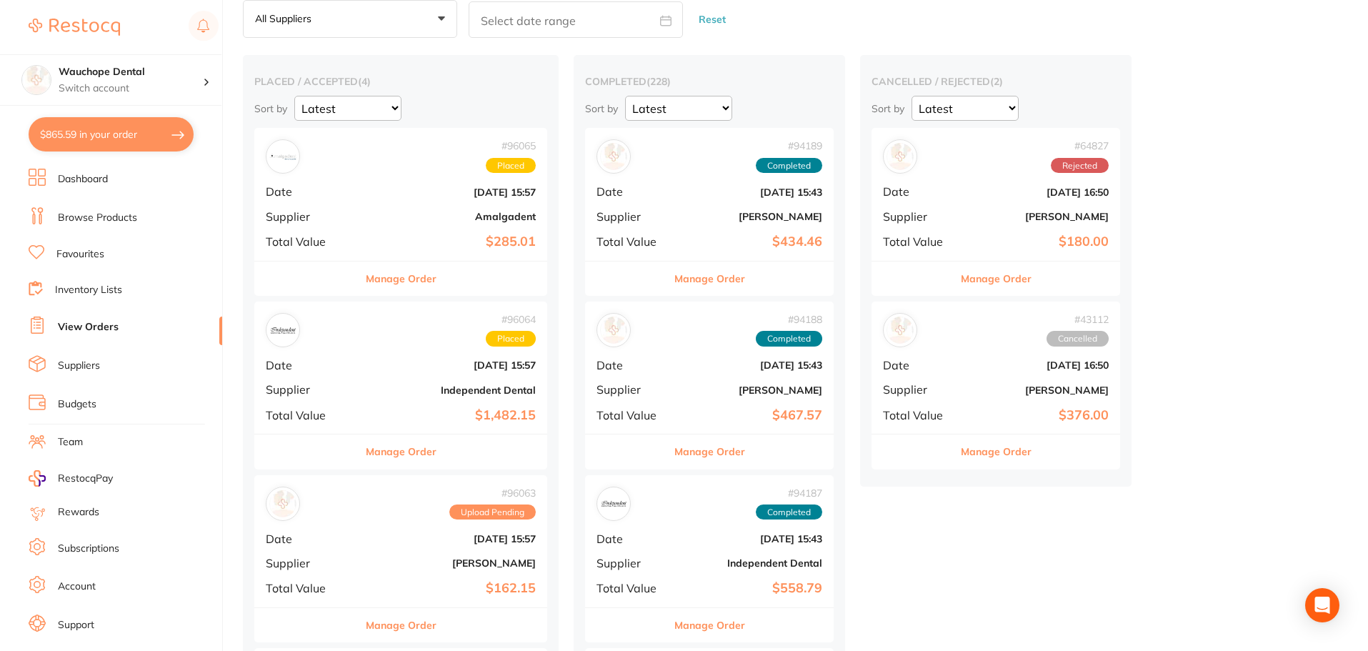
click at [426, 451] on button "Manage Order" at bounding box center [401, 451] width 71 height 34
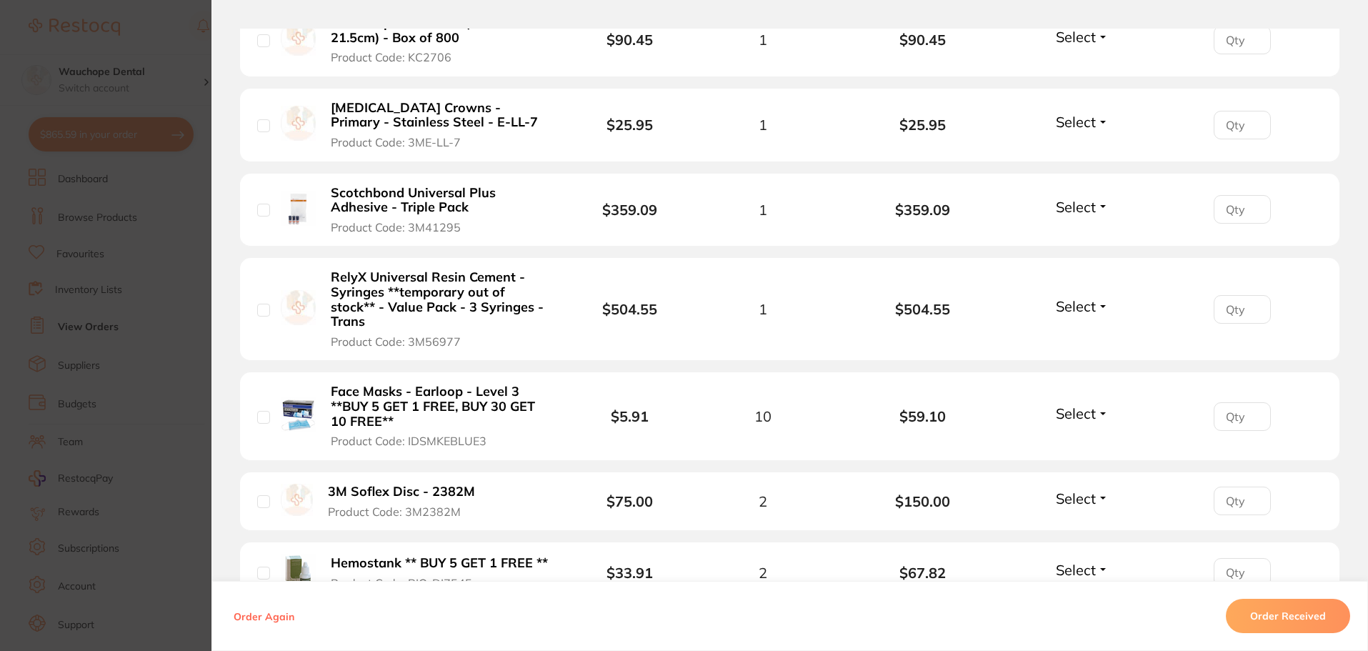
scroll to position [714, 0]
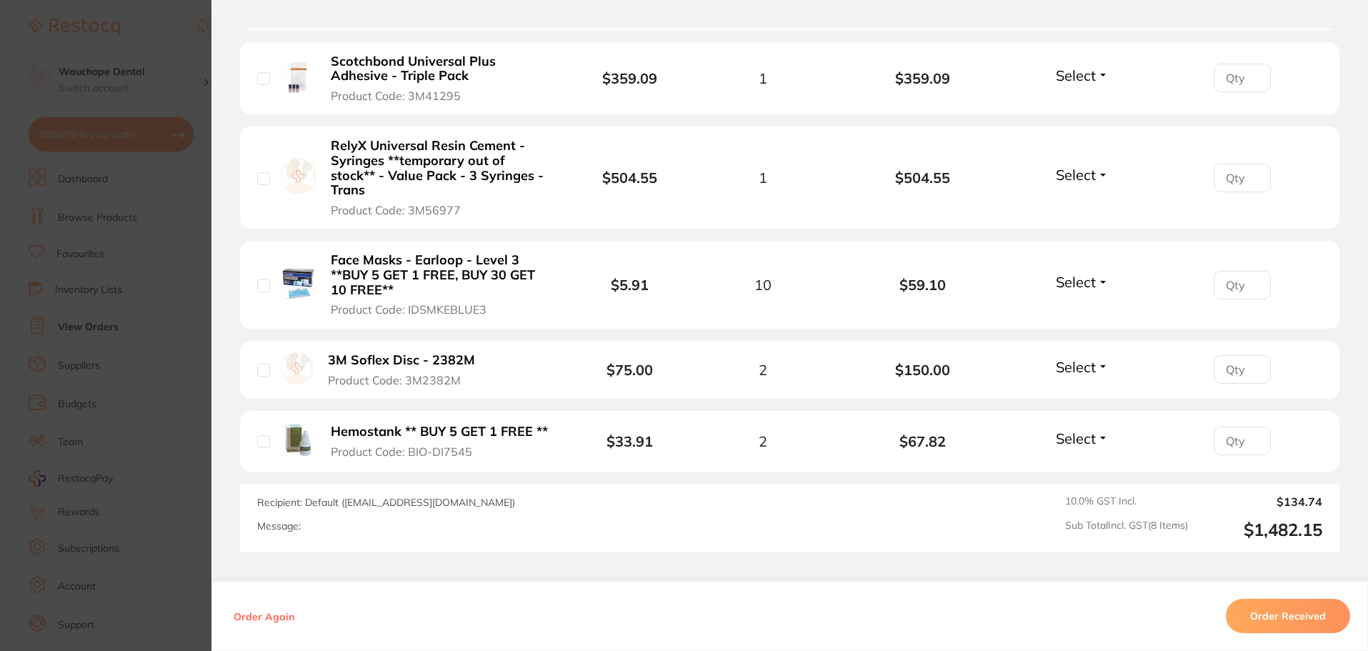
click at [147, 179] on section "Order ID: Restocq- 96064 Order Information Accepted Order Order Date [DATE] 15:…" at bounding box center [684, 325] width 1368 height 651
